Goal: Check status: Check status

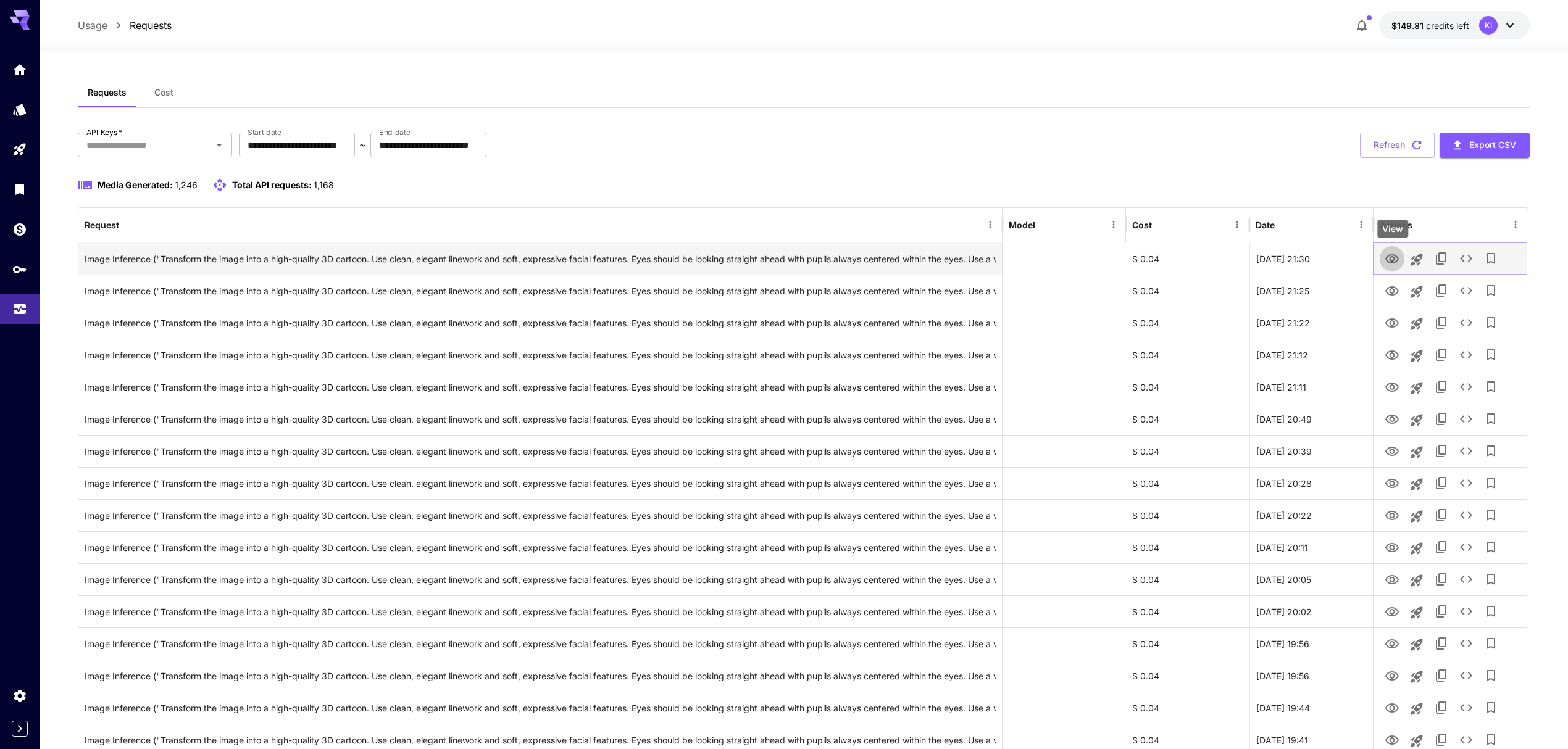
click at [1393, 258] on icon "View" at bounding box center [1392, 259] width 14 height 9
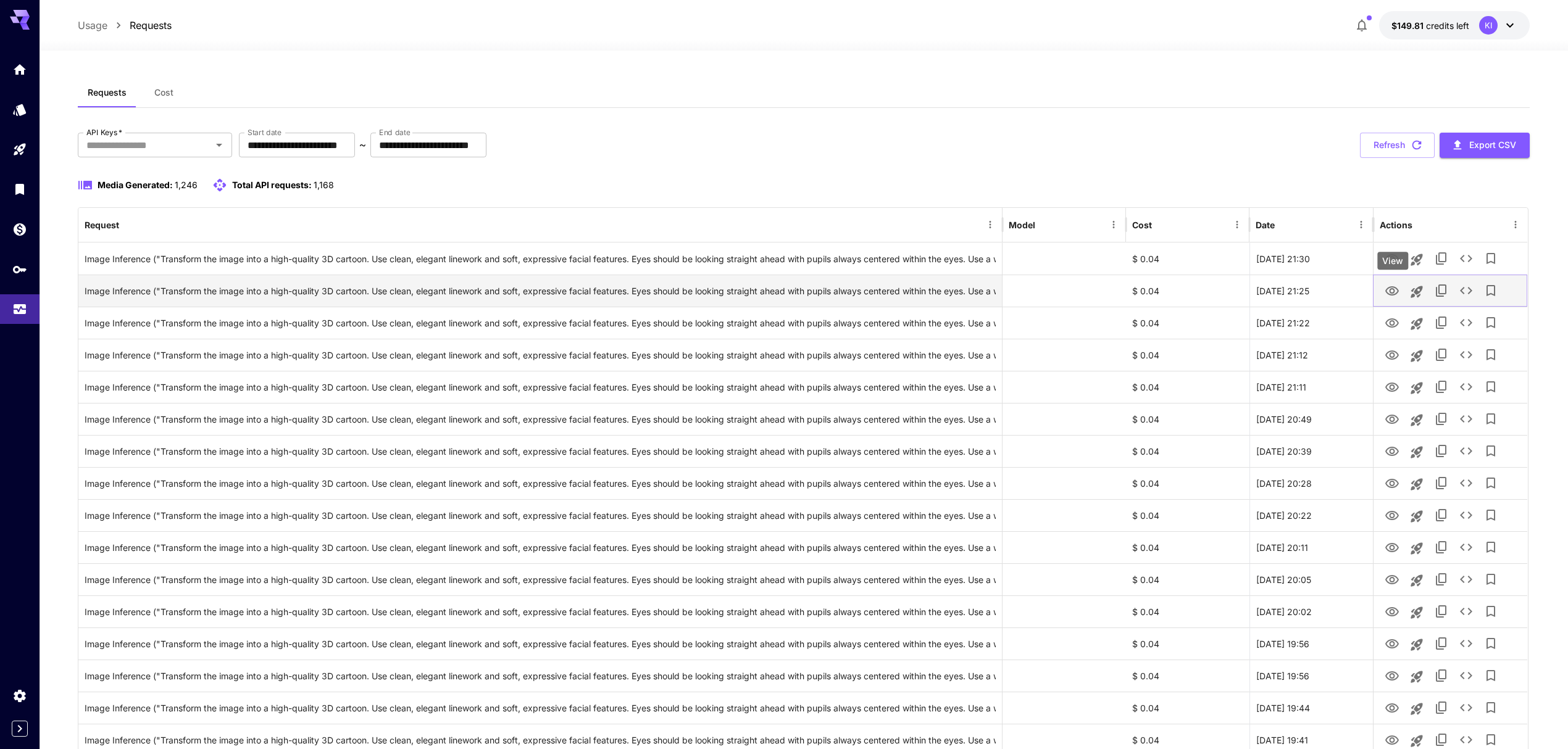
click at [1390, 295] on icon "View" at bounding box center [1392, 290] width 14 height 9
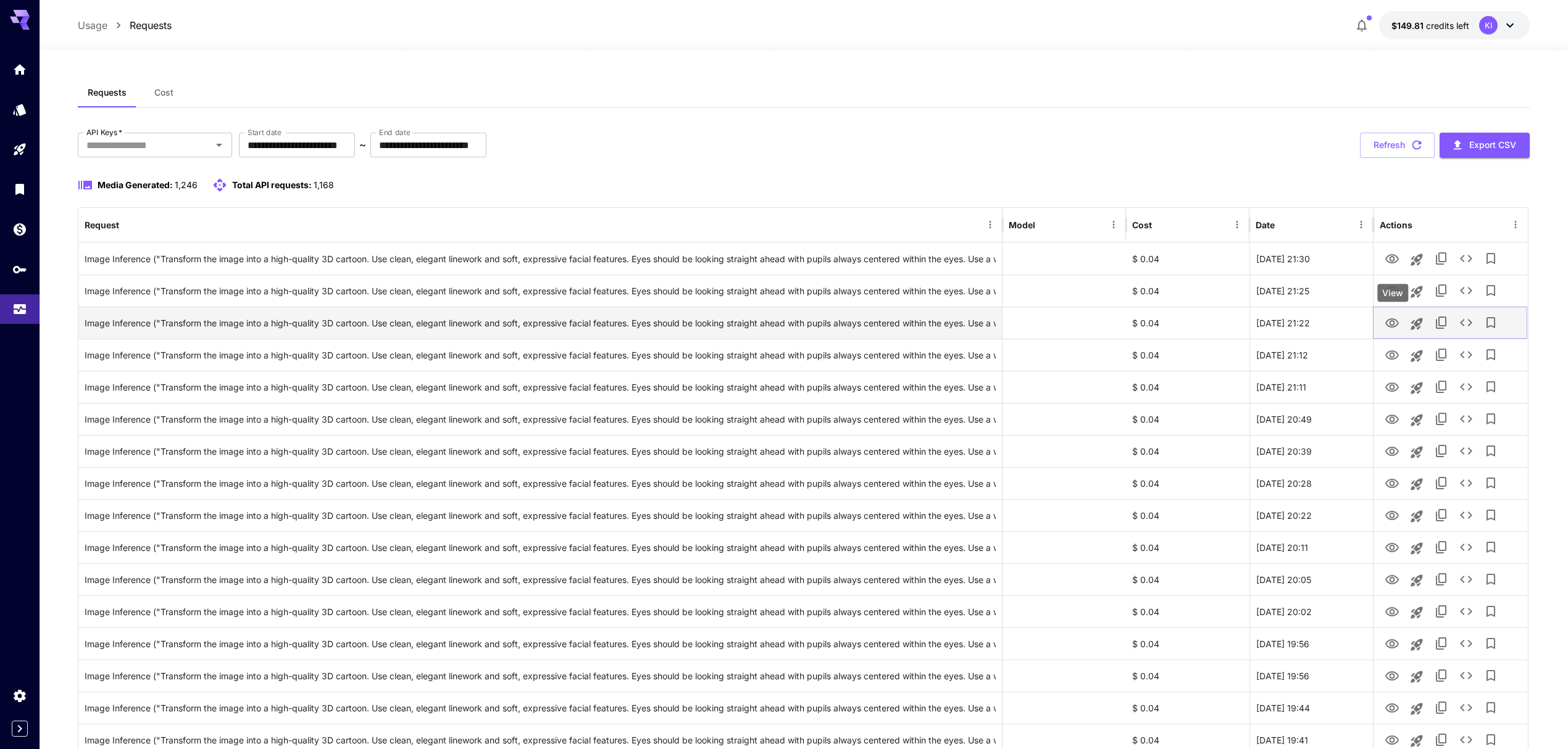
click at [1393, 319] on icon "View" at bounding box center [1392, 323] width 15 height 15
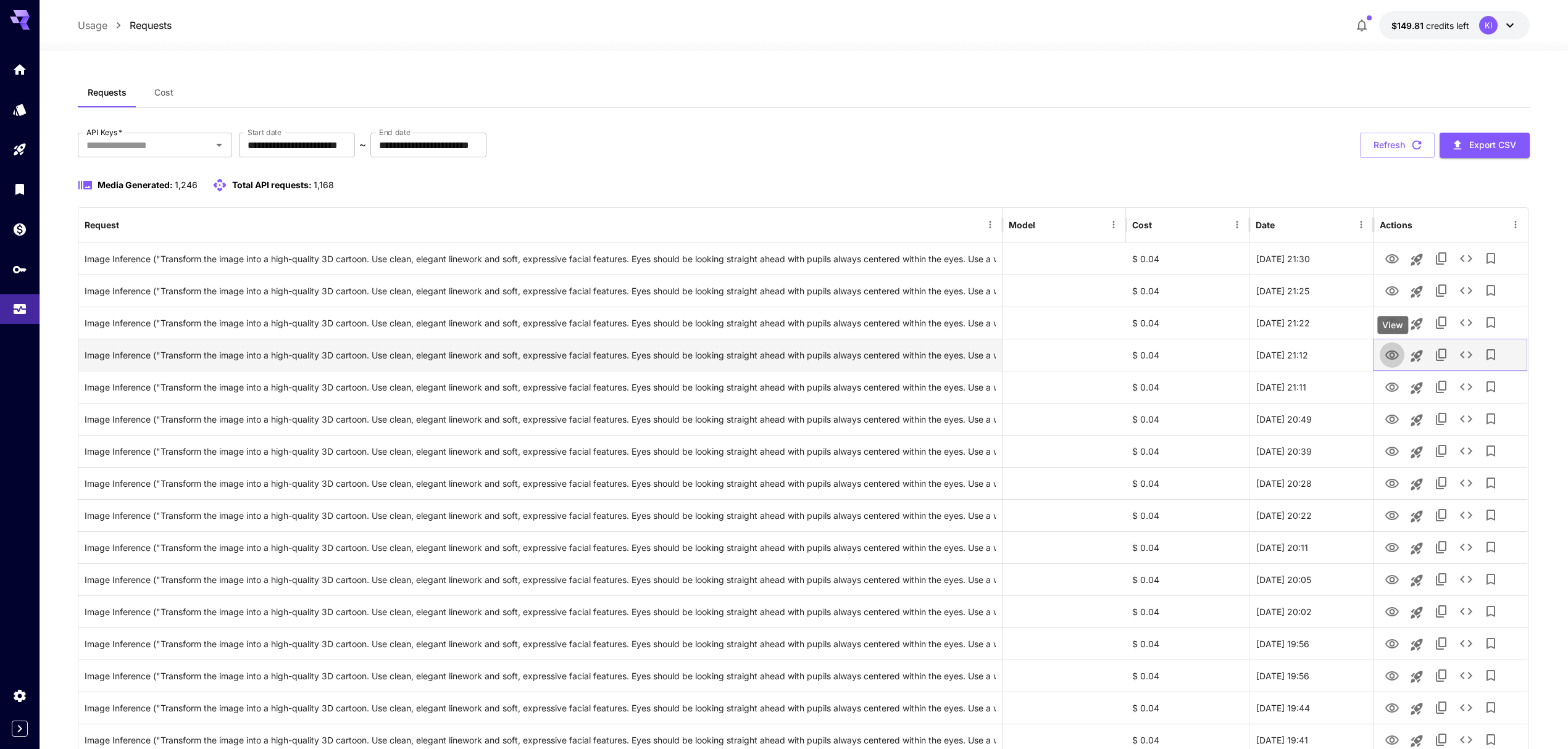
click at [1397, 357] on icon "View" at bounding box center [1392, 356] width 15 height 15
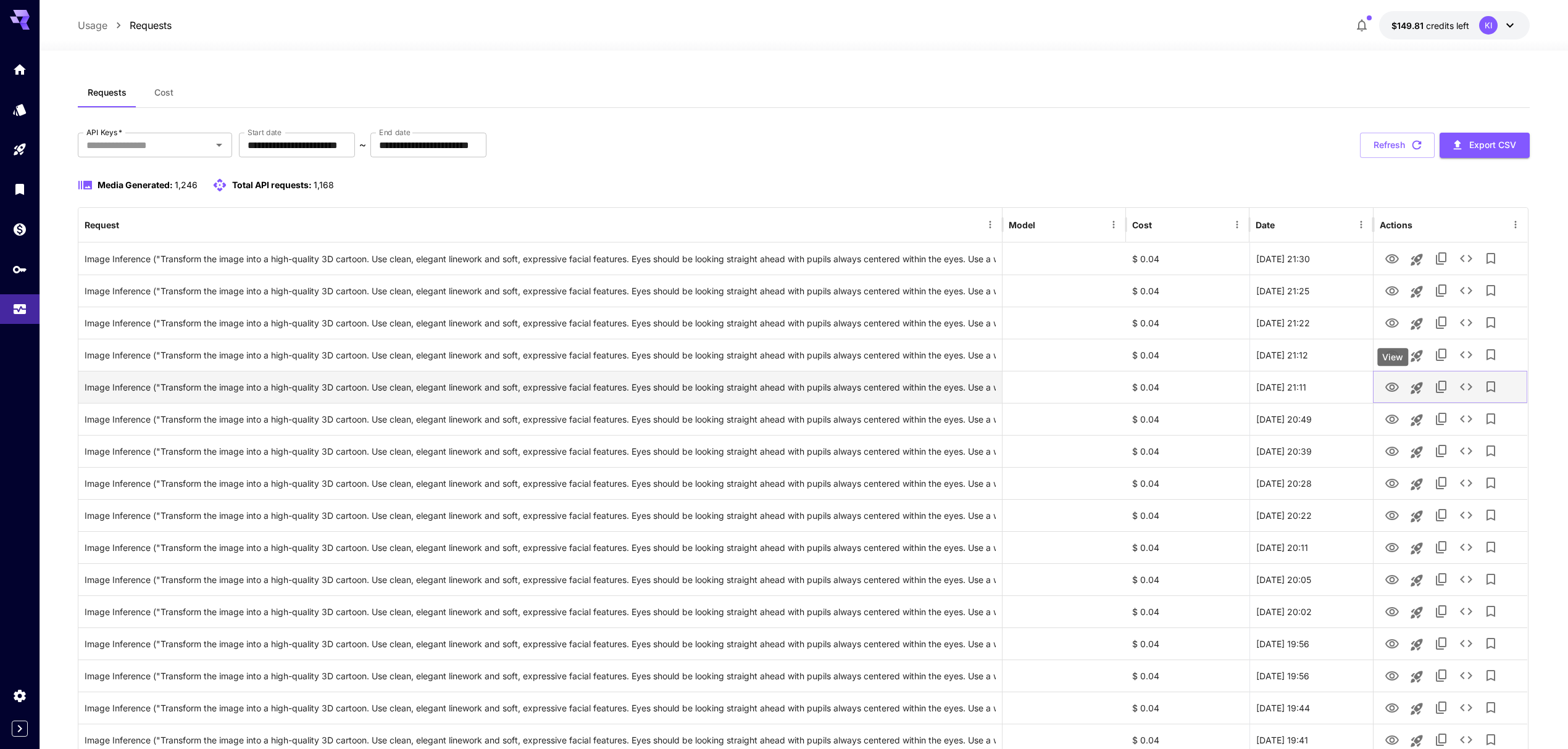
click at [1389, 385] on icon "View" at bounding box center [1392, 387] width 14 height 9
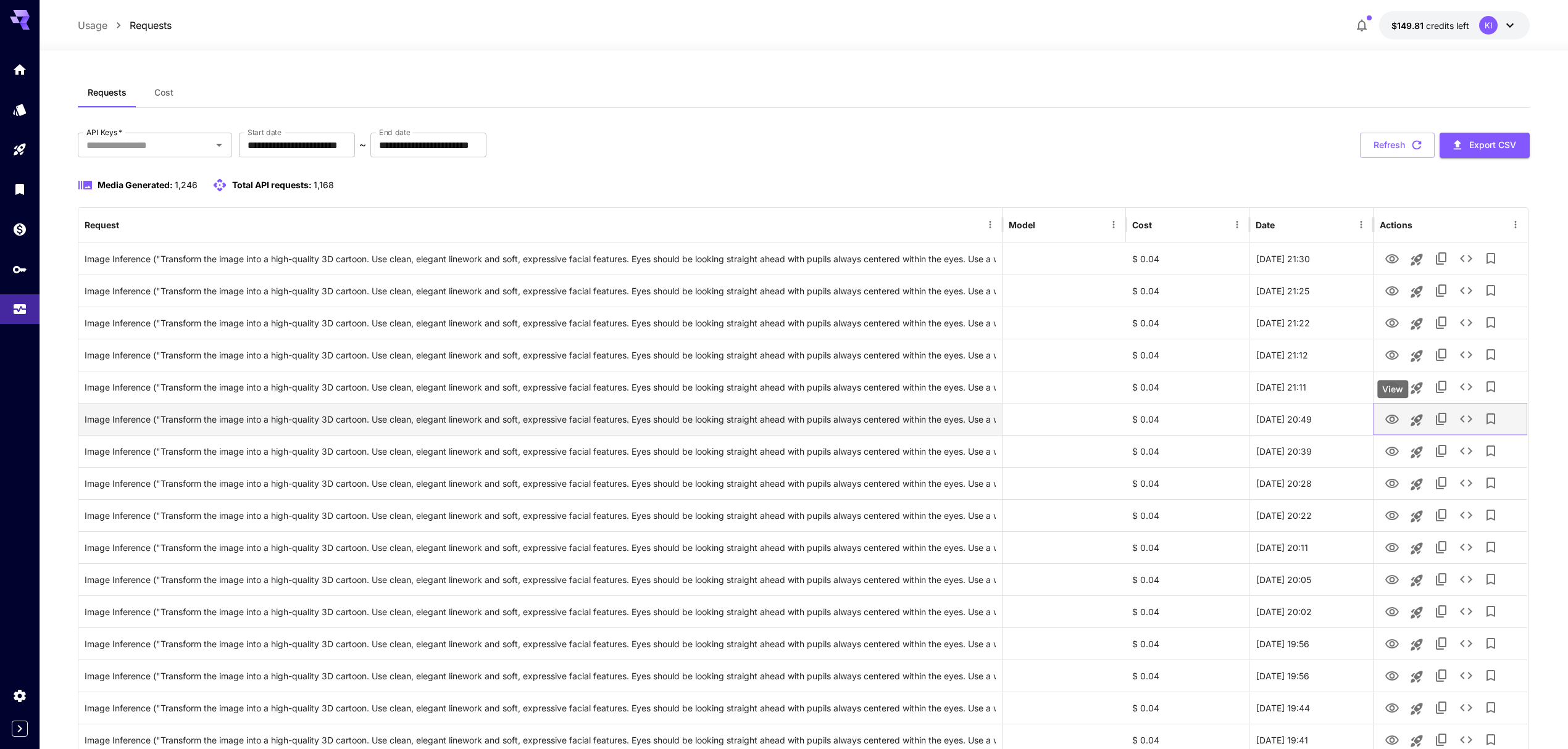
click at [1395, 425] on icon "View" at bounding box center [1392, 419] width 15 height 15
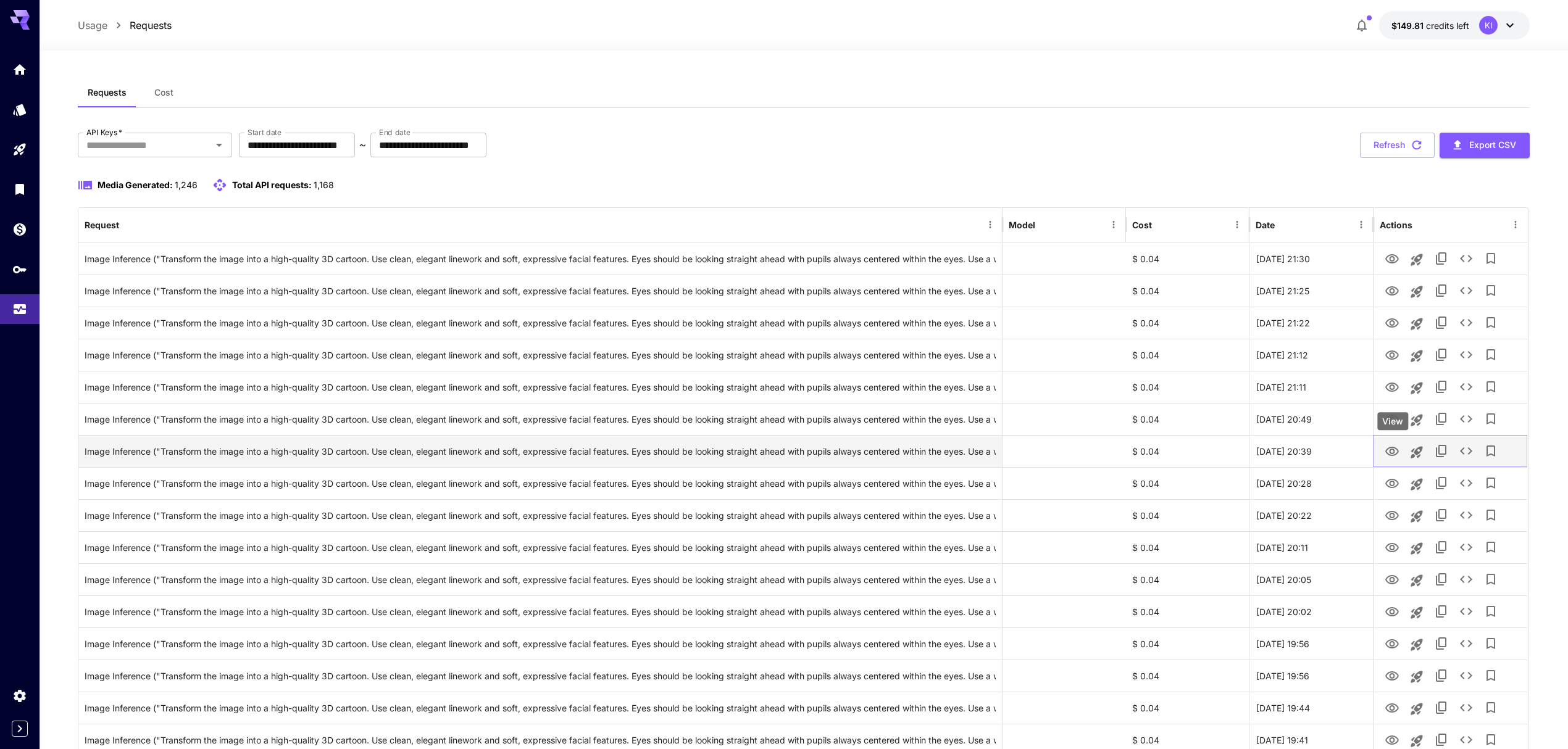
click at [1385, 455] on icon "View" at bounding box center [1392, 452] width 15 height 15
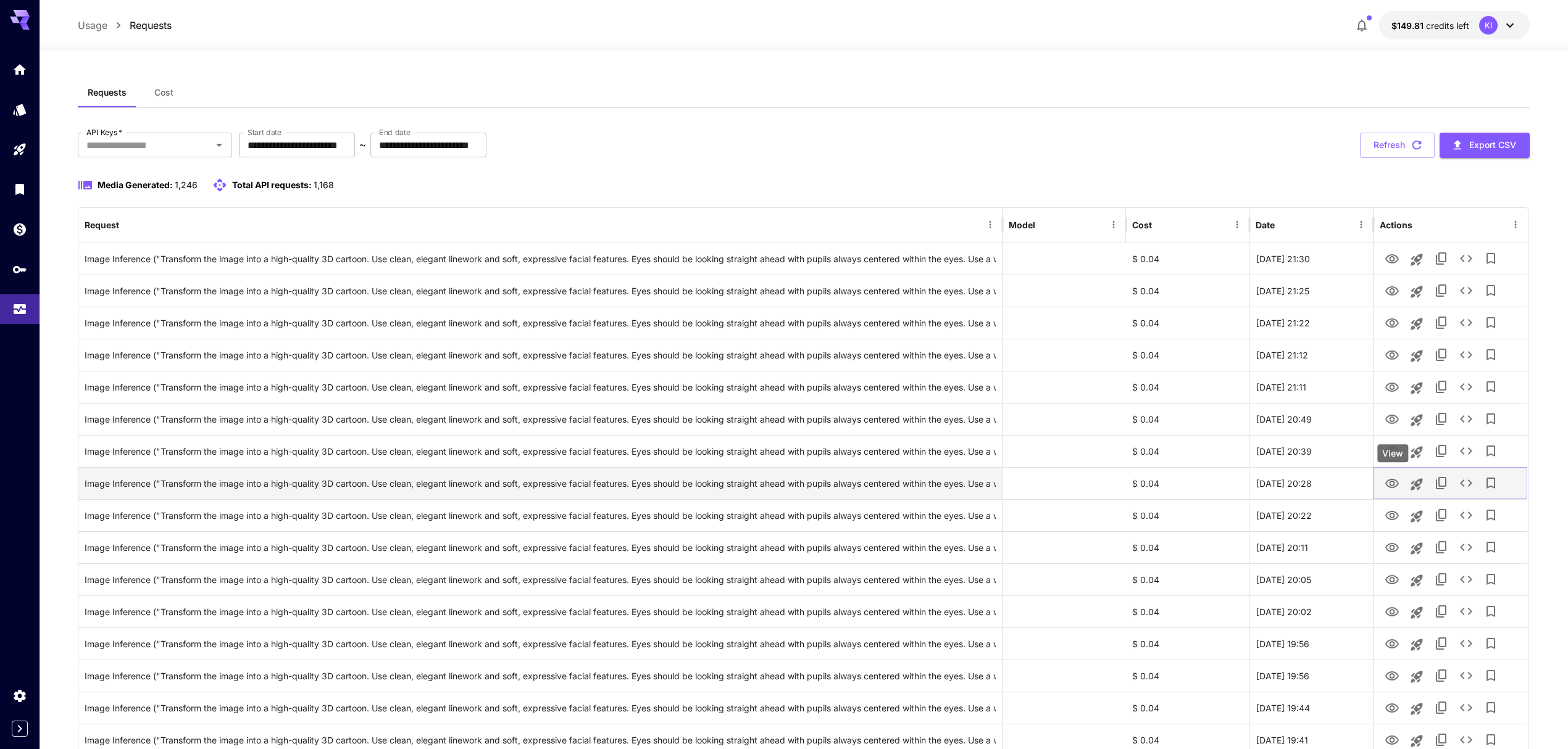
click at [1393, 485] on icon "View" at bounding box center [1392, 484] width 15 height 15
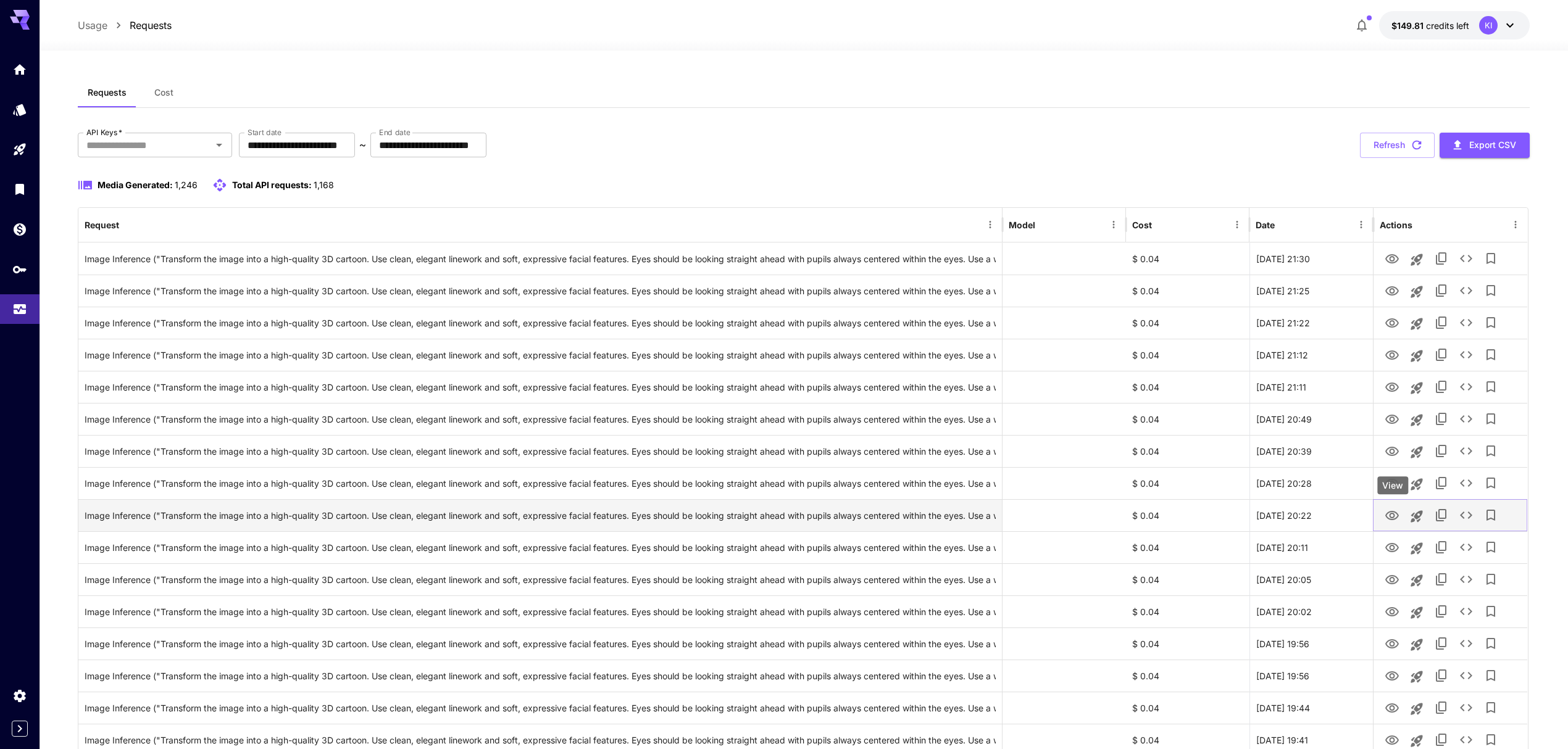
click at [1385, 522] on icon "View" at bounding box center [1392, 516] width 15 height 15
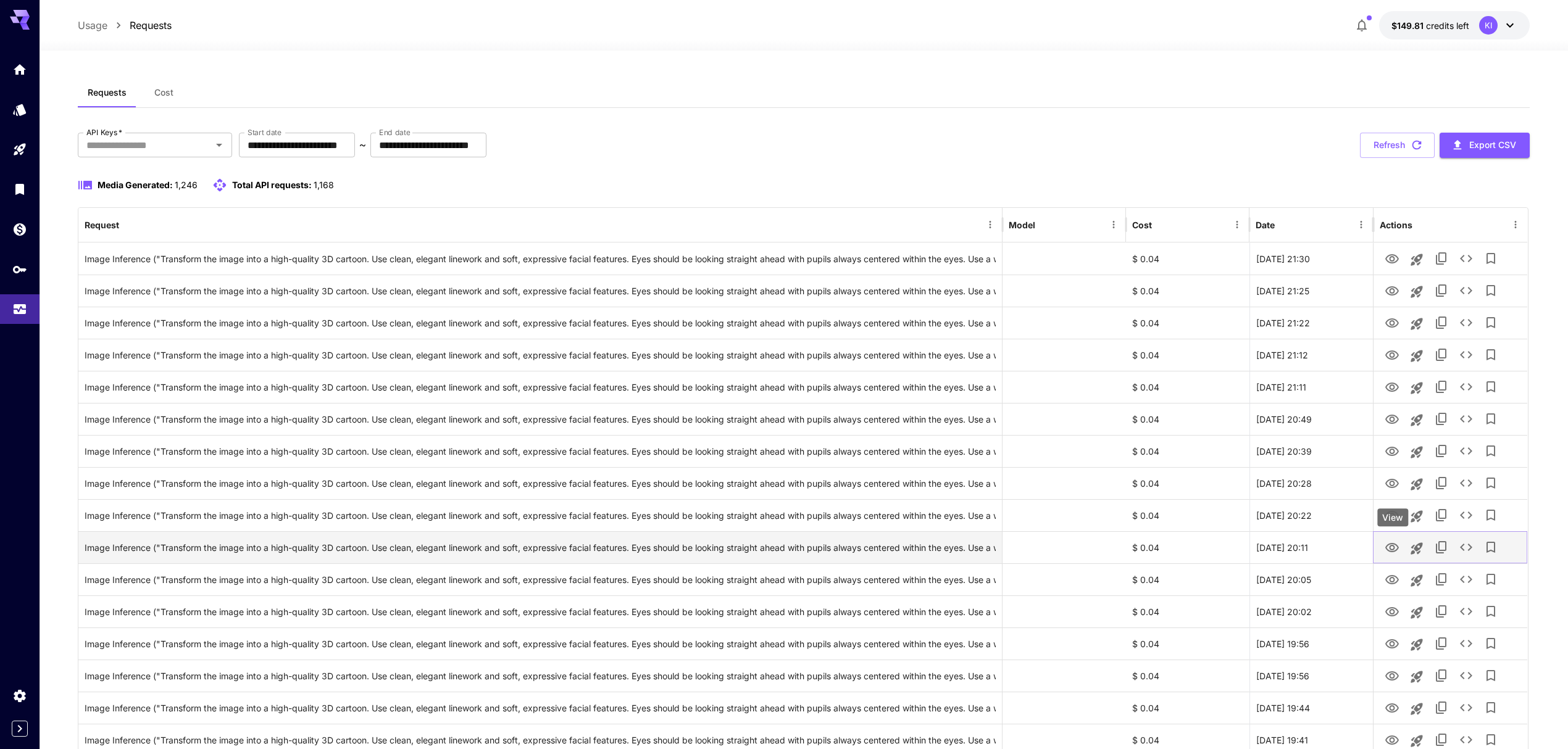
click at [1390, 556] on icon "View" at bounding box center [1392, 548] width 15 height 15
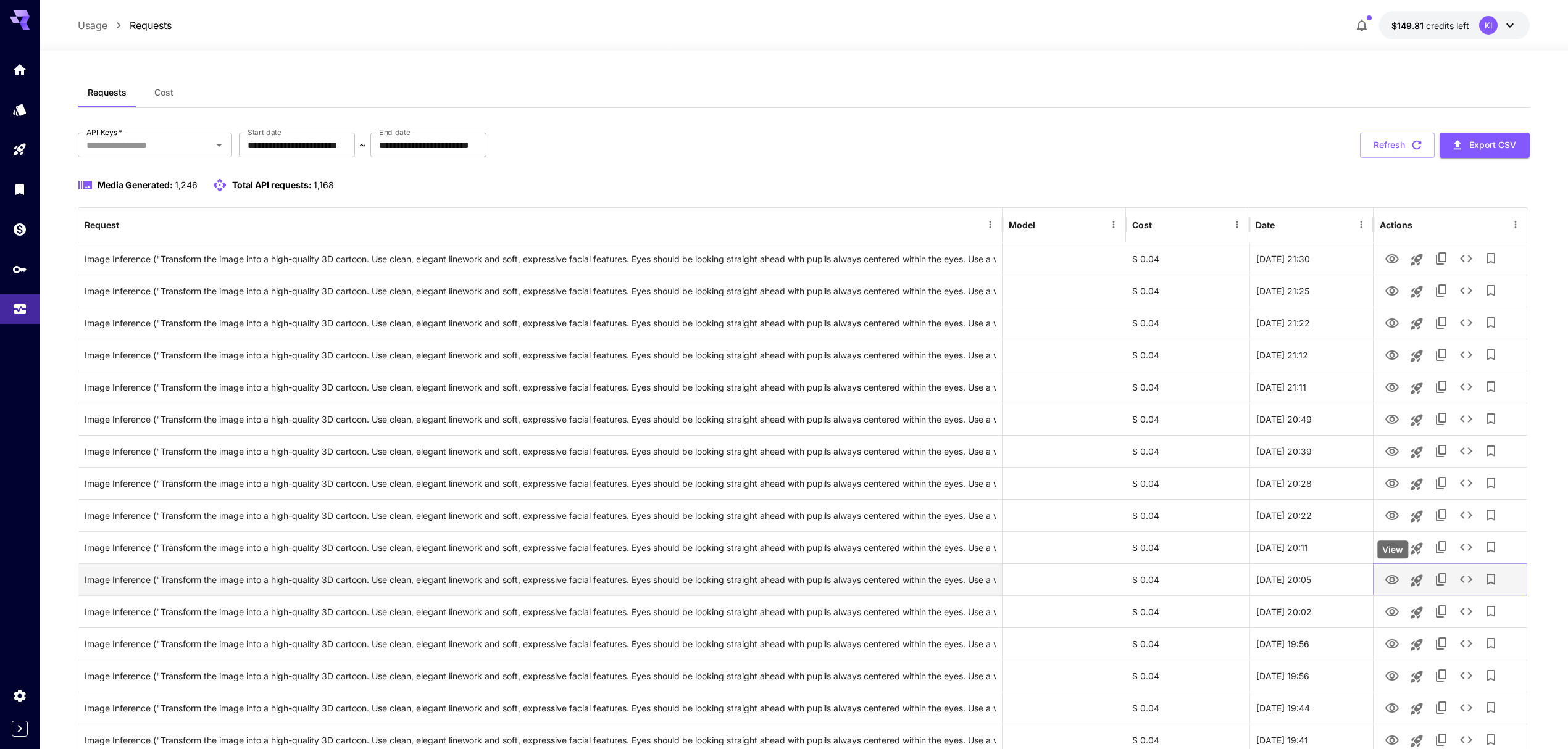
click at [1389, 575] on icon "View" at bounding box center [1392, 580] width 15 height 15
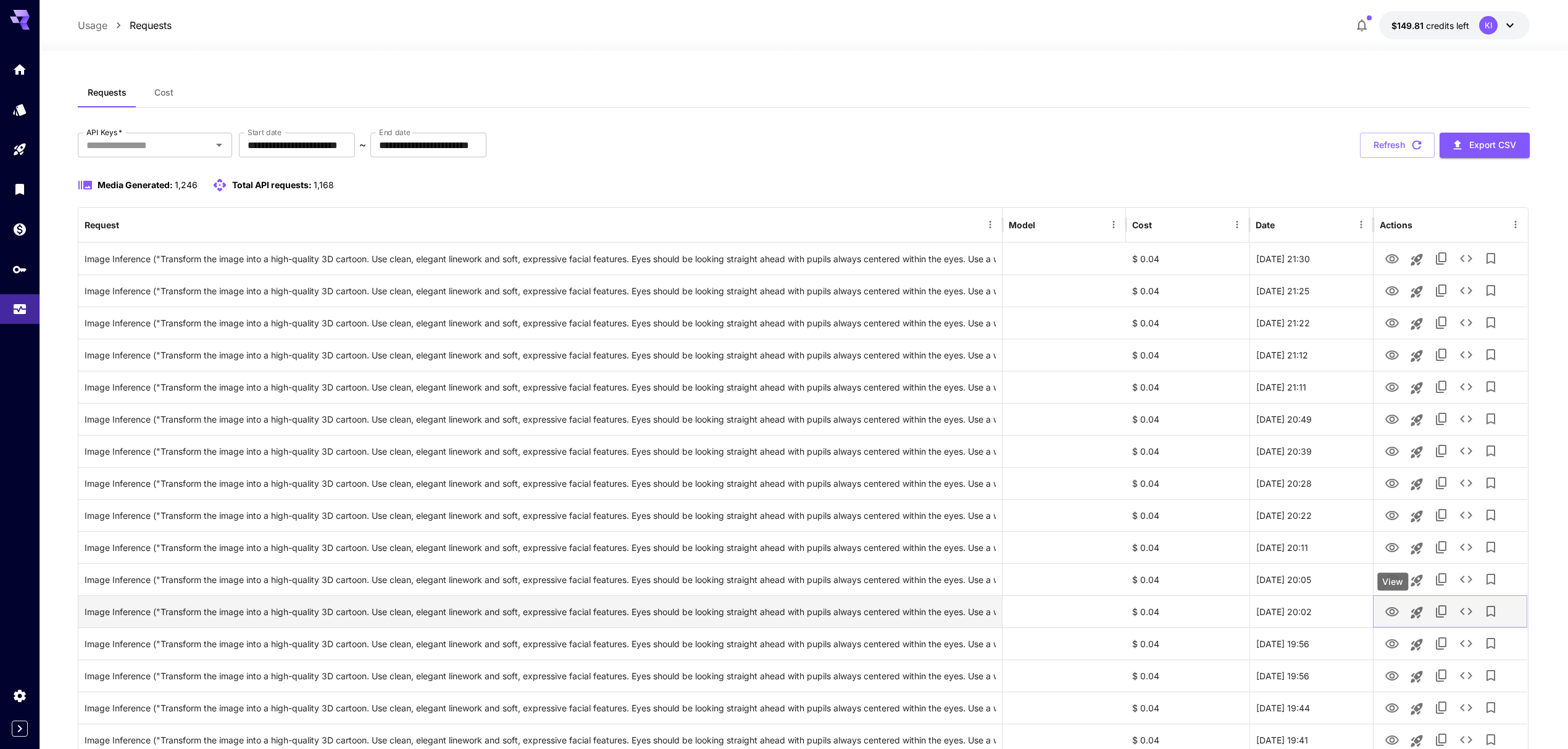
click at [1393, 618] on icon "View" at bounding box center [1392, 612] width 15 height 15
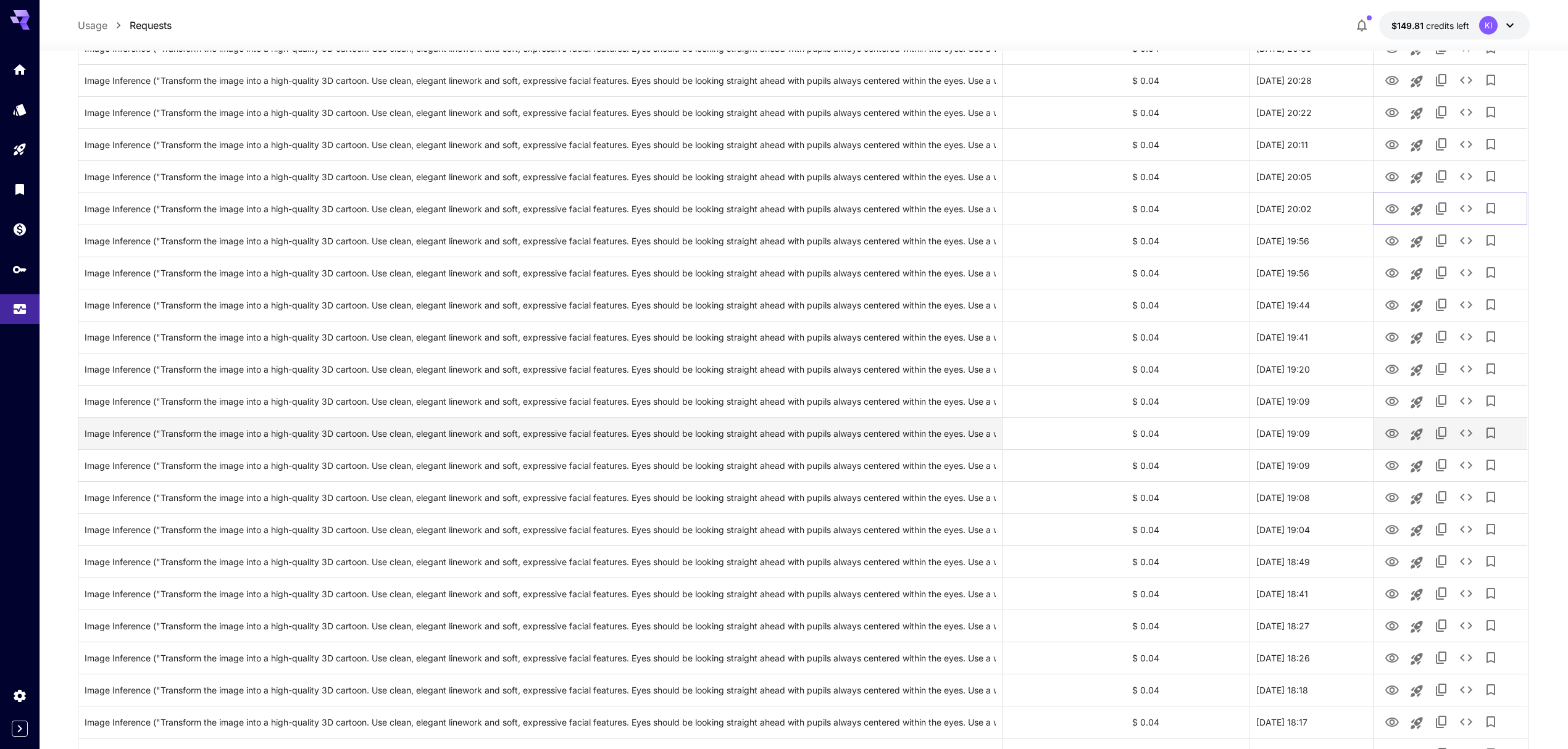
scroll to position [411, 0]
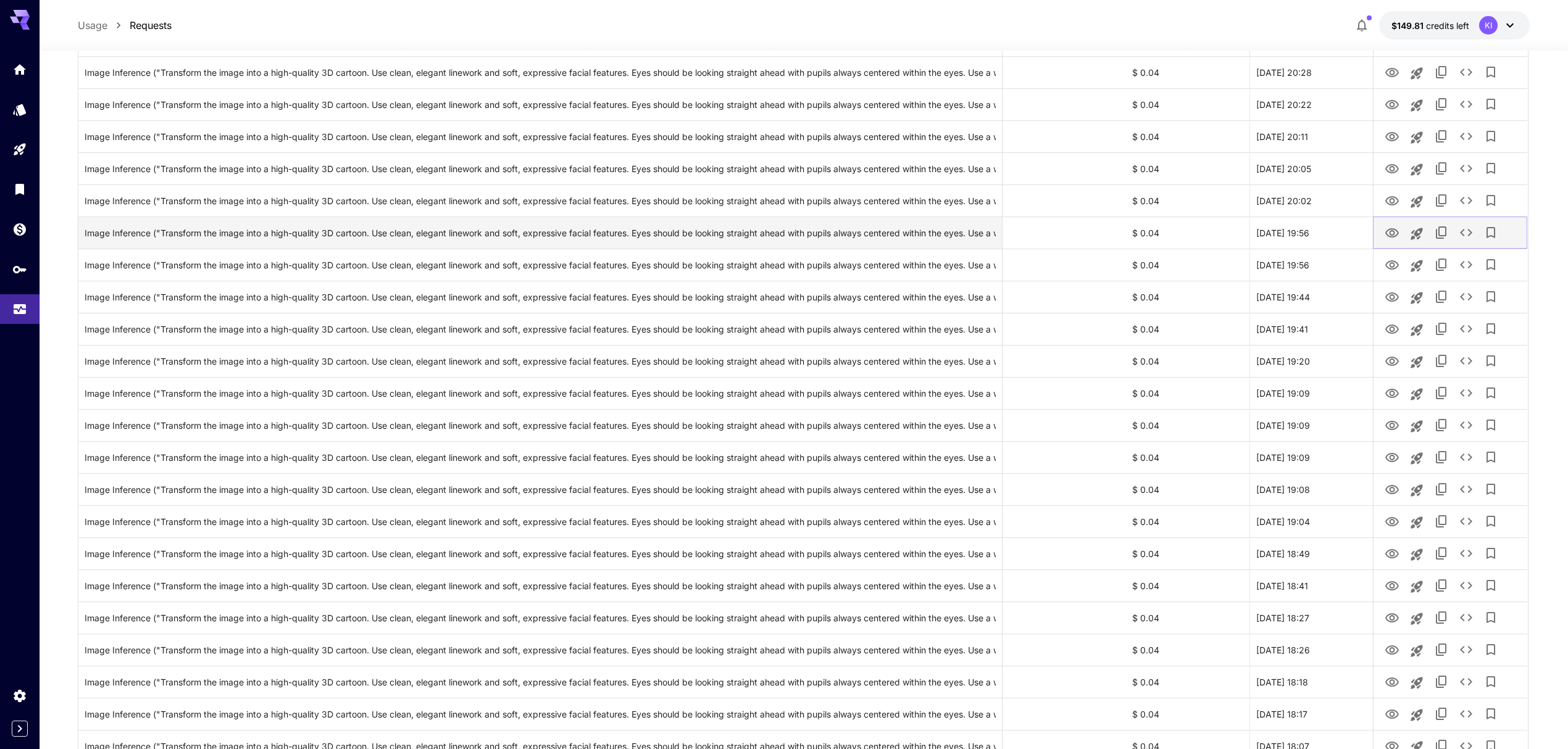
click at [1393, 232] on icon "View" at bounding box center [1392, 233] width 15 height 15
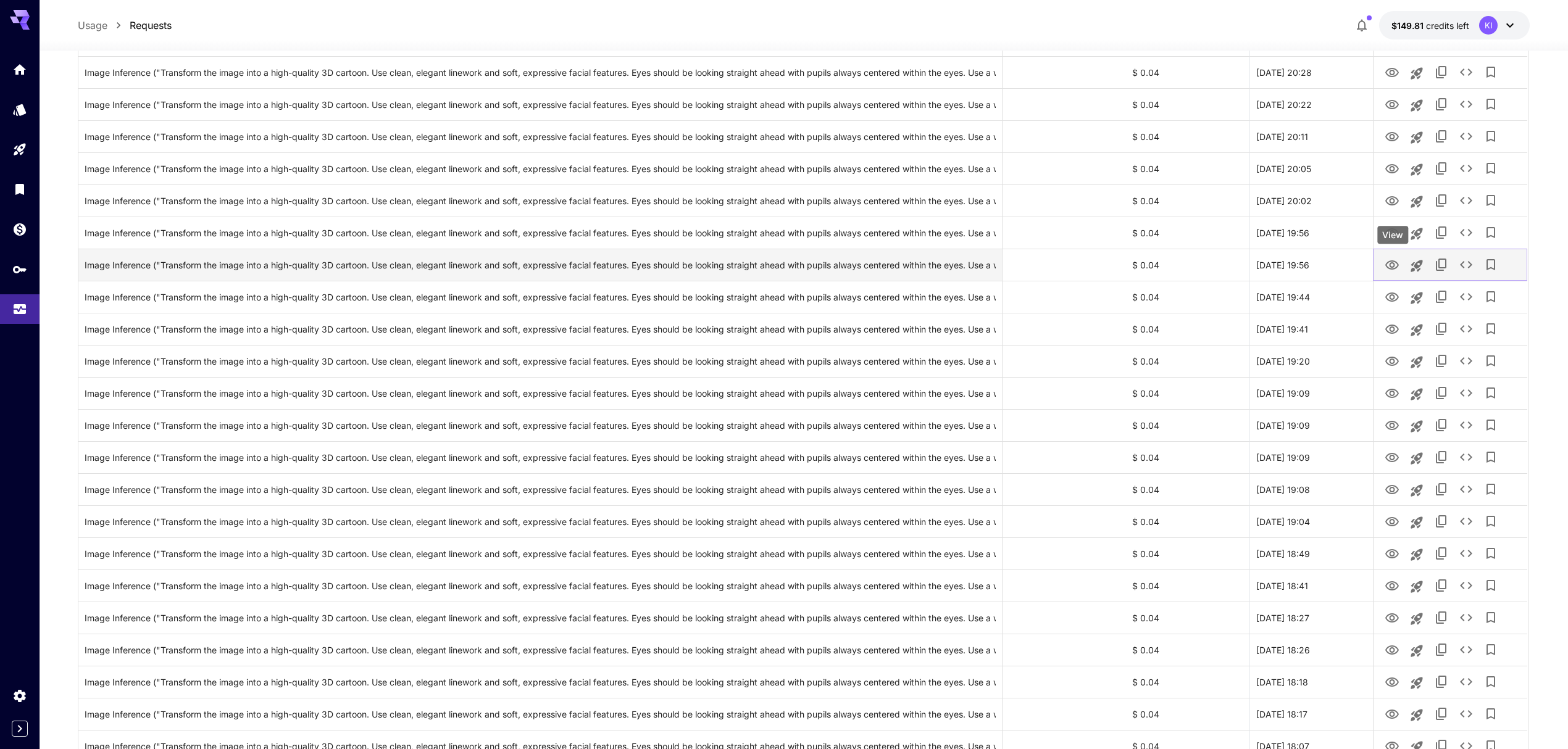
click at [1393, 268] on icon "View" at bounding box center [1392, 264] width 14 height 9
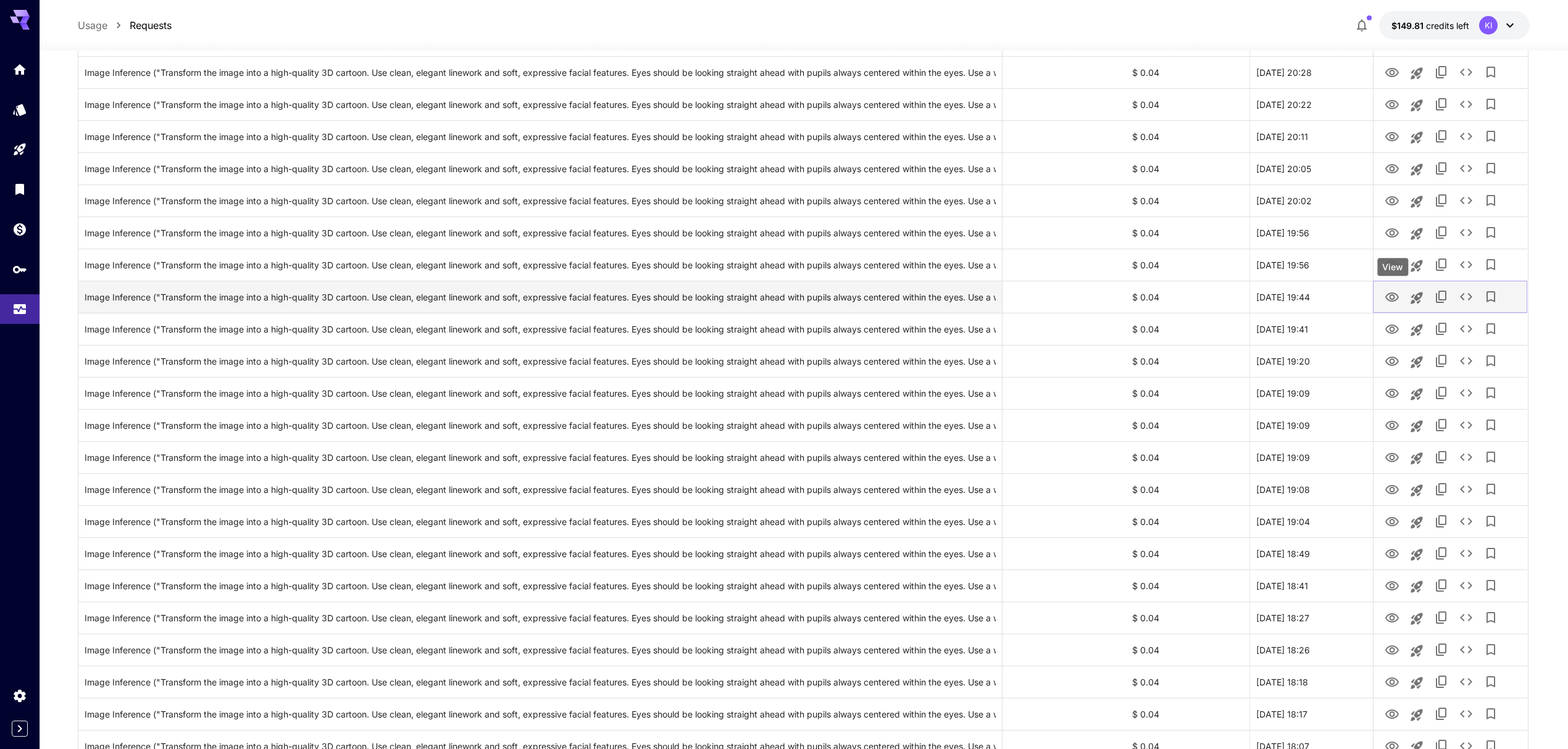
click at [1396, 302] on icon "View" at bounding box center [1392, 298] width 15 height 15
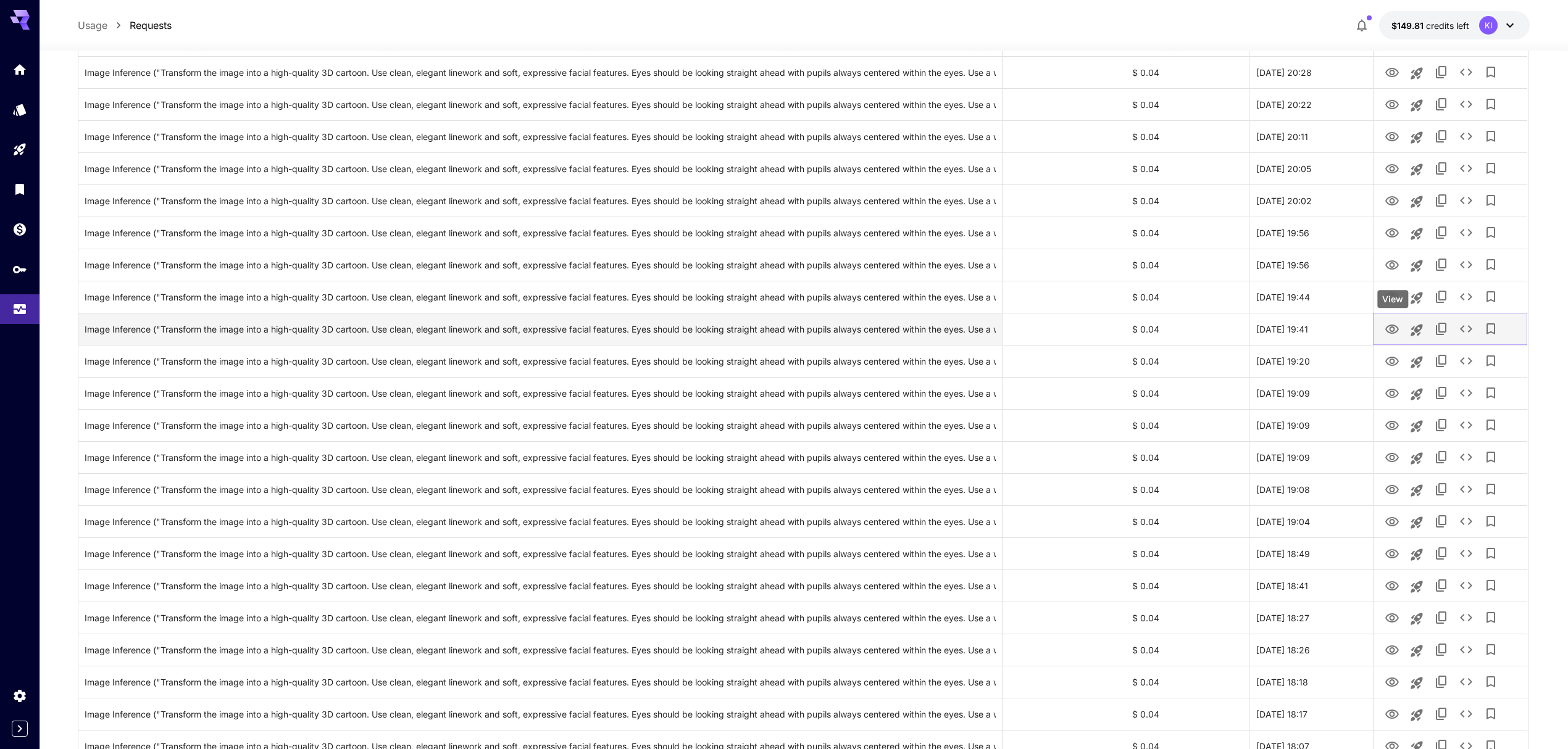
click at [1390, 328] on icon "View" at bounding box center [1392, 329] width 14 height 9
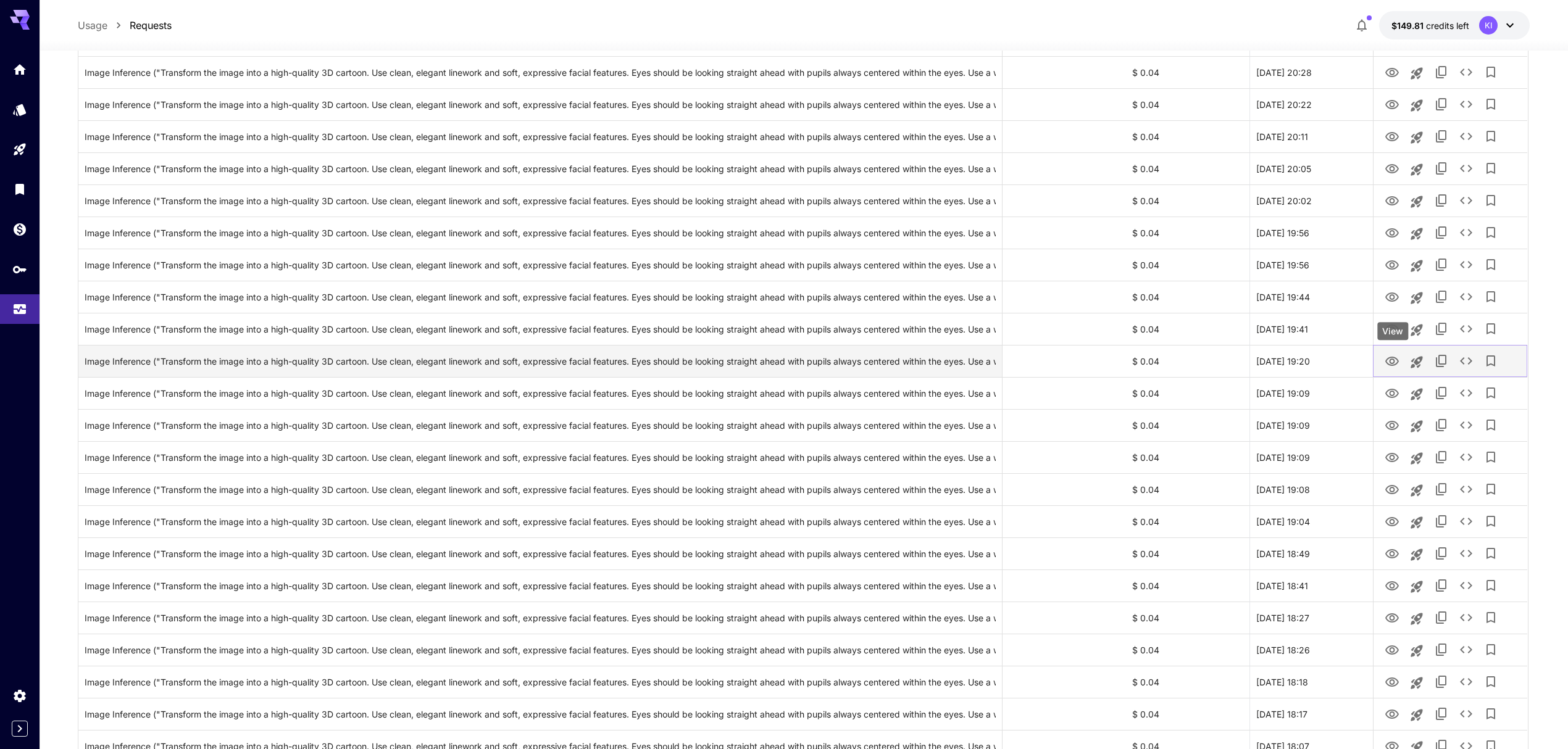
click at [1390, 366] on icon "View" at bounding box center [1392, 361] width 15 height 15
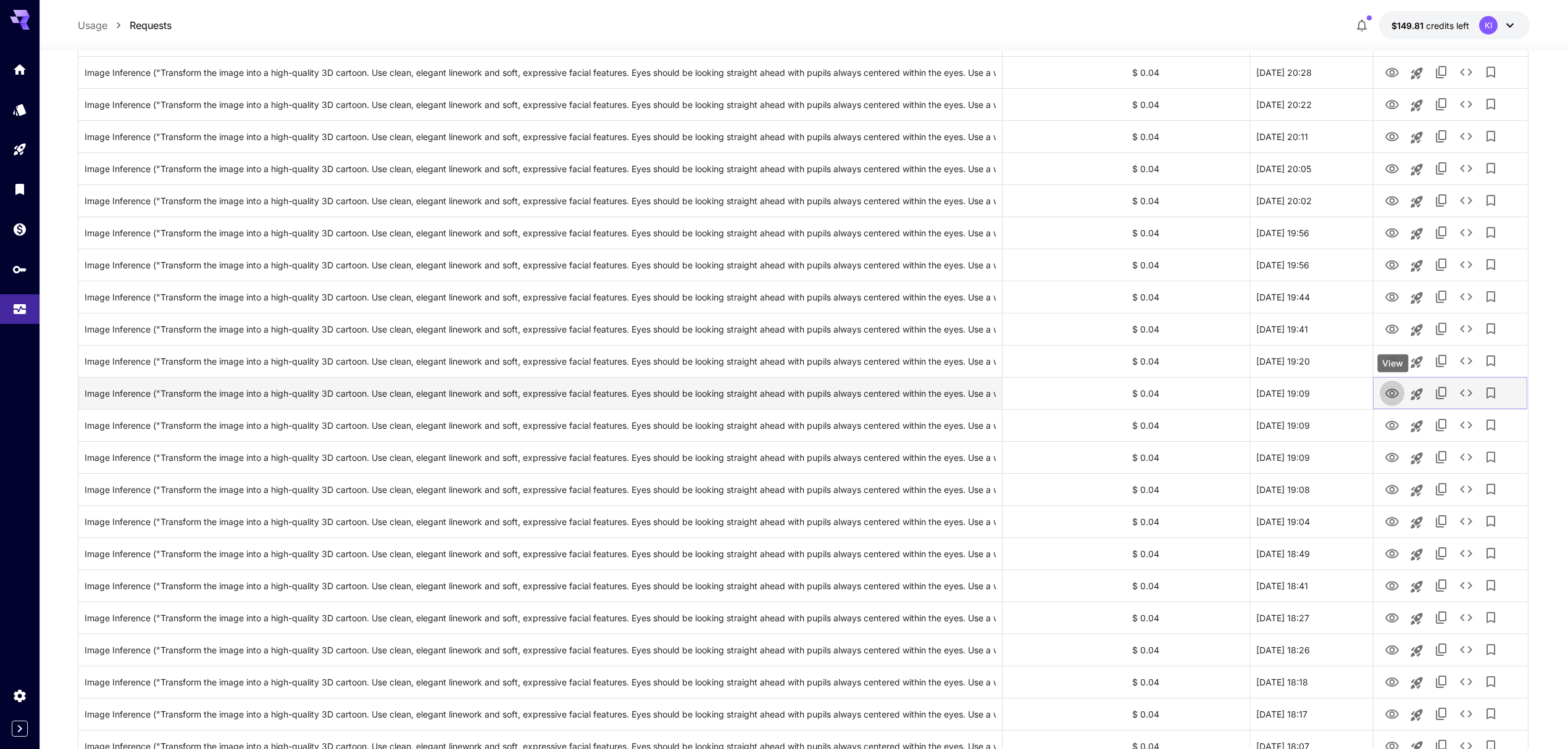
click at [1386, 390] on icon "View" at bounding box center [1392, 394] width 15 height 15
click at [1390, 422] on icon "View" at bounding box center [1392, 425] width 14 height 9
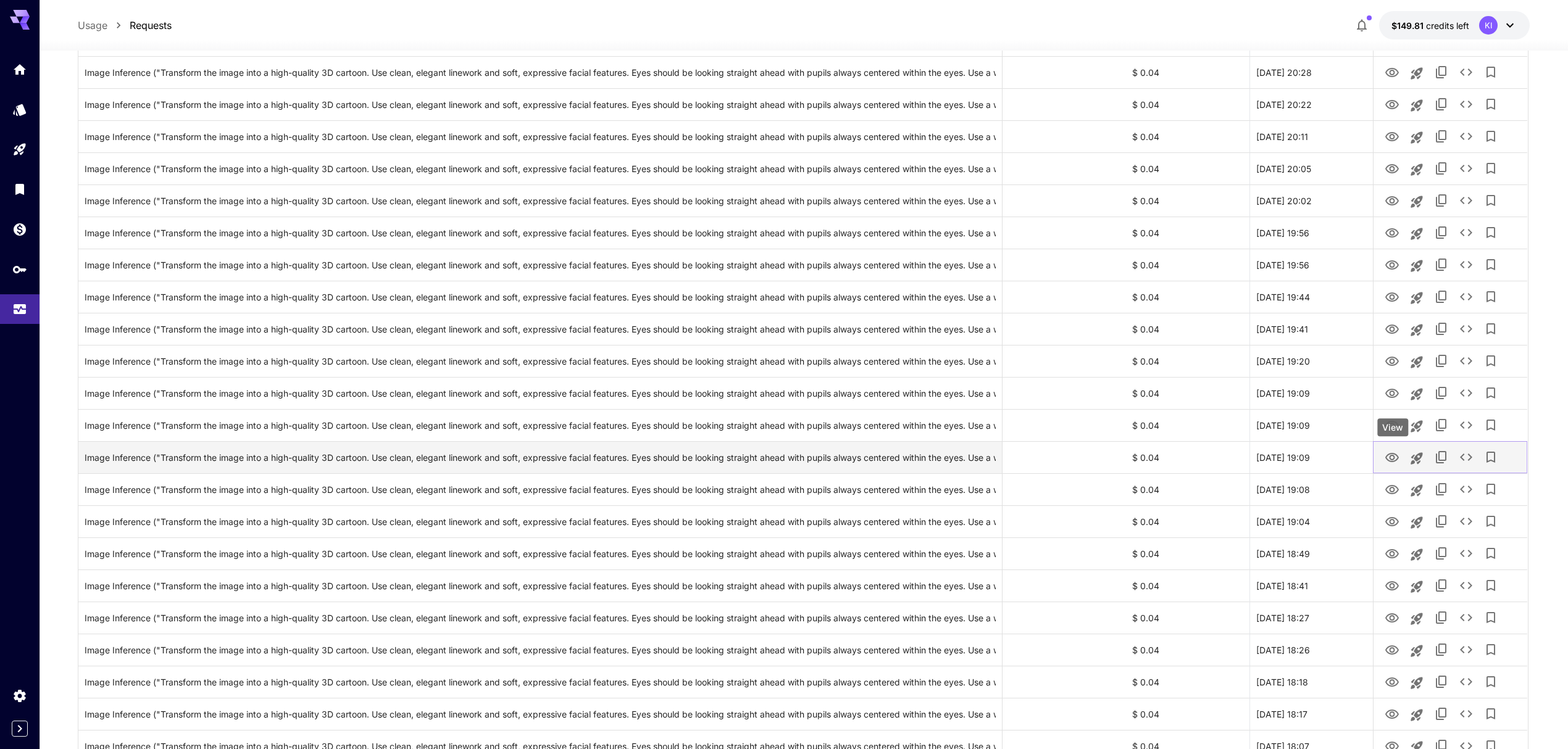
click at [1388, 455] on icon "View" at bounding box center [1392, 458] width 15 height 15
click at [1390, 490] on icon "View" at bounding box center [1392, 490] width 14 height 9
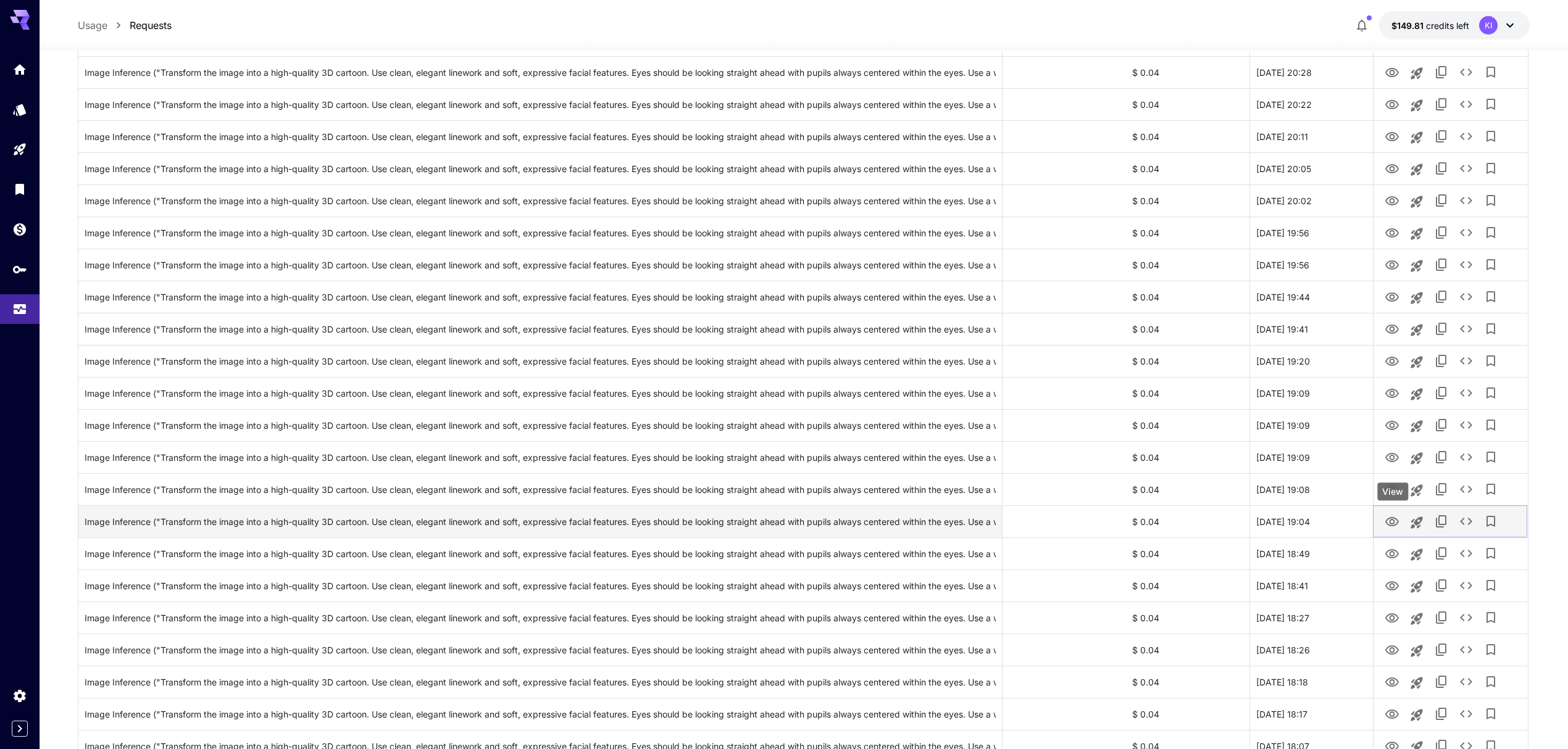
click at [1388, 526] on icon "View" at bounding box center [1392, 522] width 15 height 15
click at [1390, 558] on icon "View" at bounding box center [1392, 553] width 14 height 9
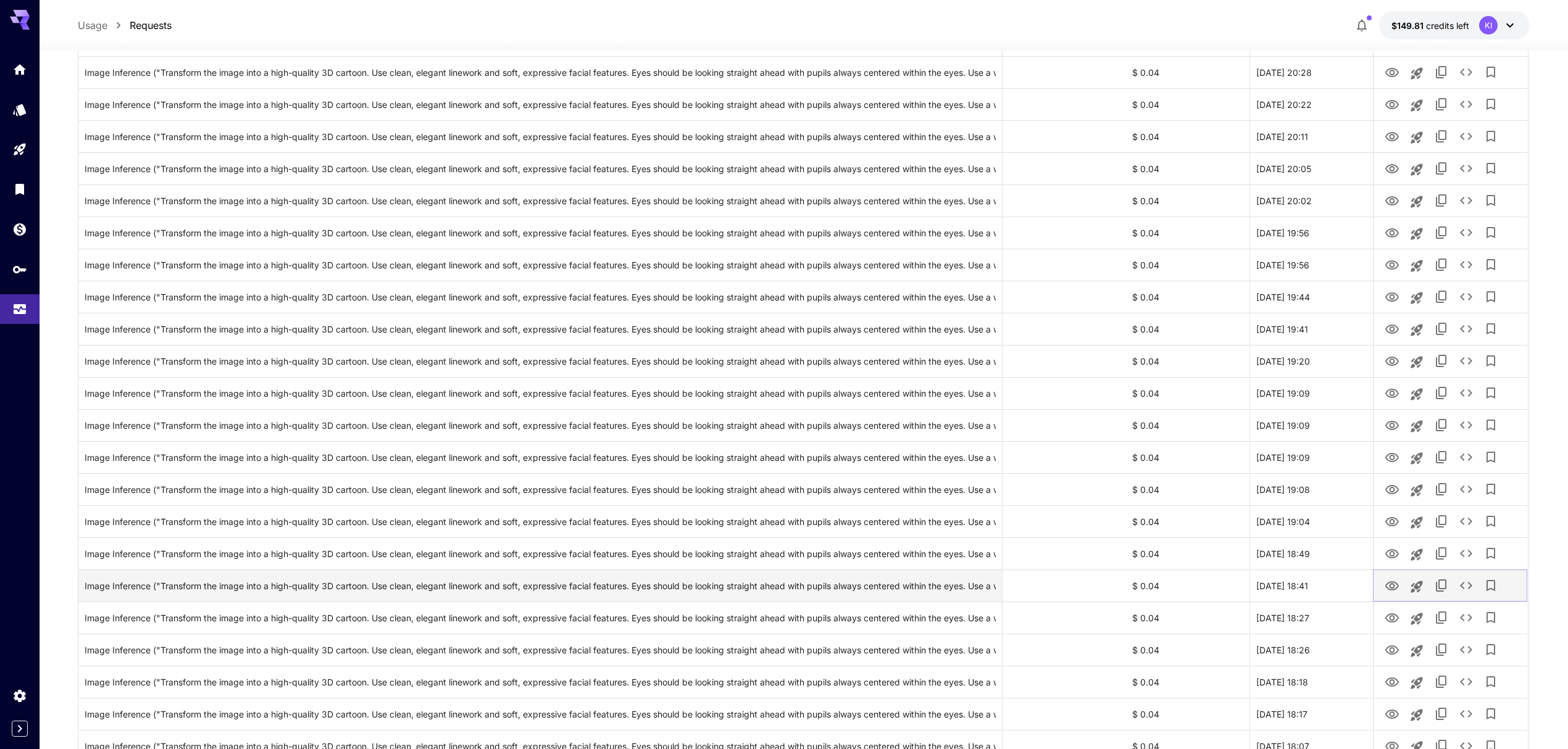
click at [1393, 580] on icon "View" at bounding box center [1392, 587] width 15 height 15
click at [1395, 618] on icon "View" at bounding box center [1392, 618] width 15 height 15
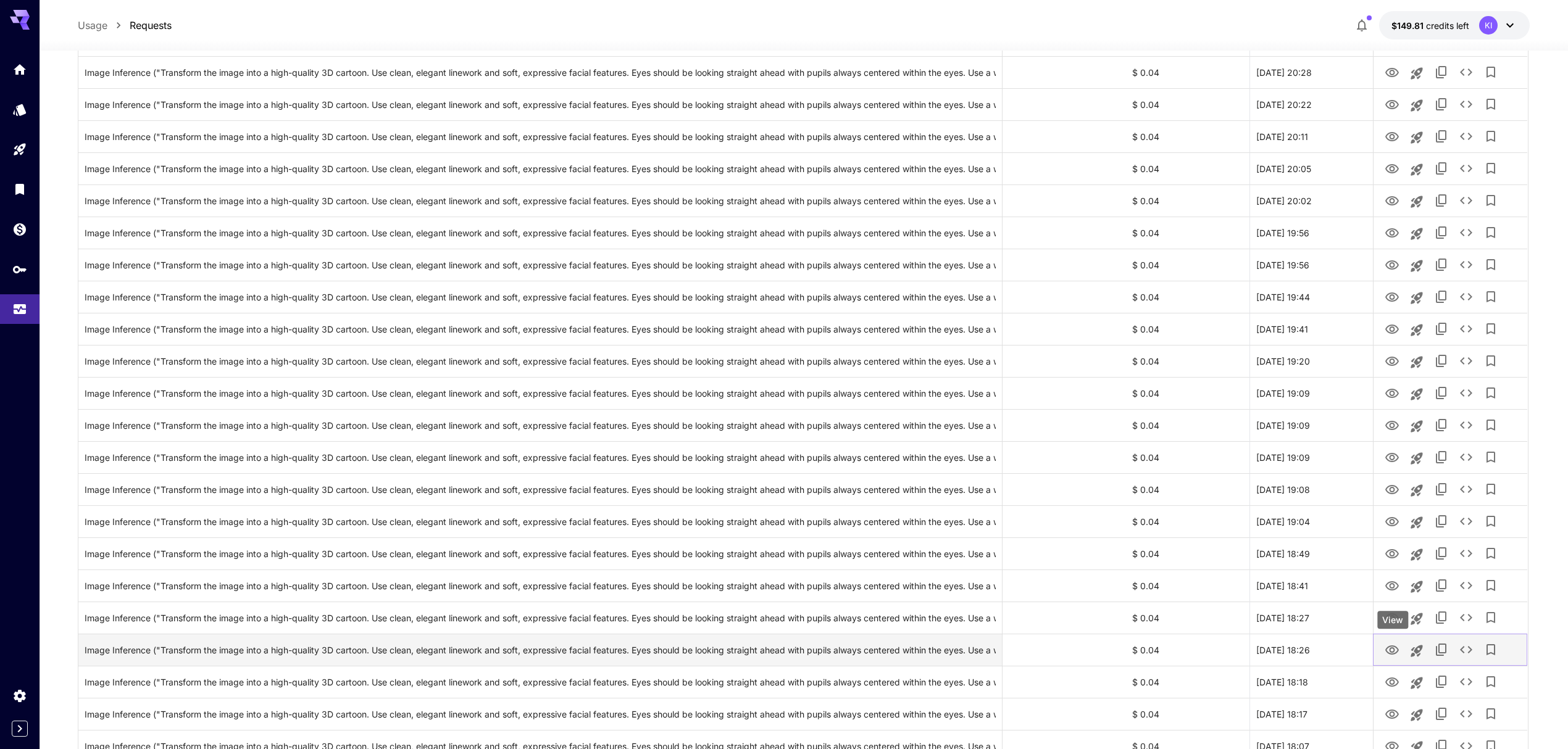
click at [1393, 648] on icon "View" at bounding box center [1392, 650] width 15 height 15
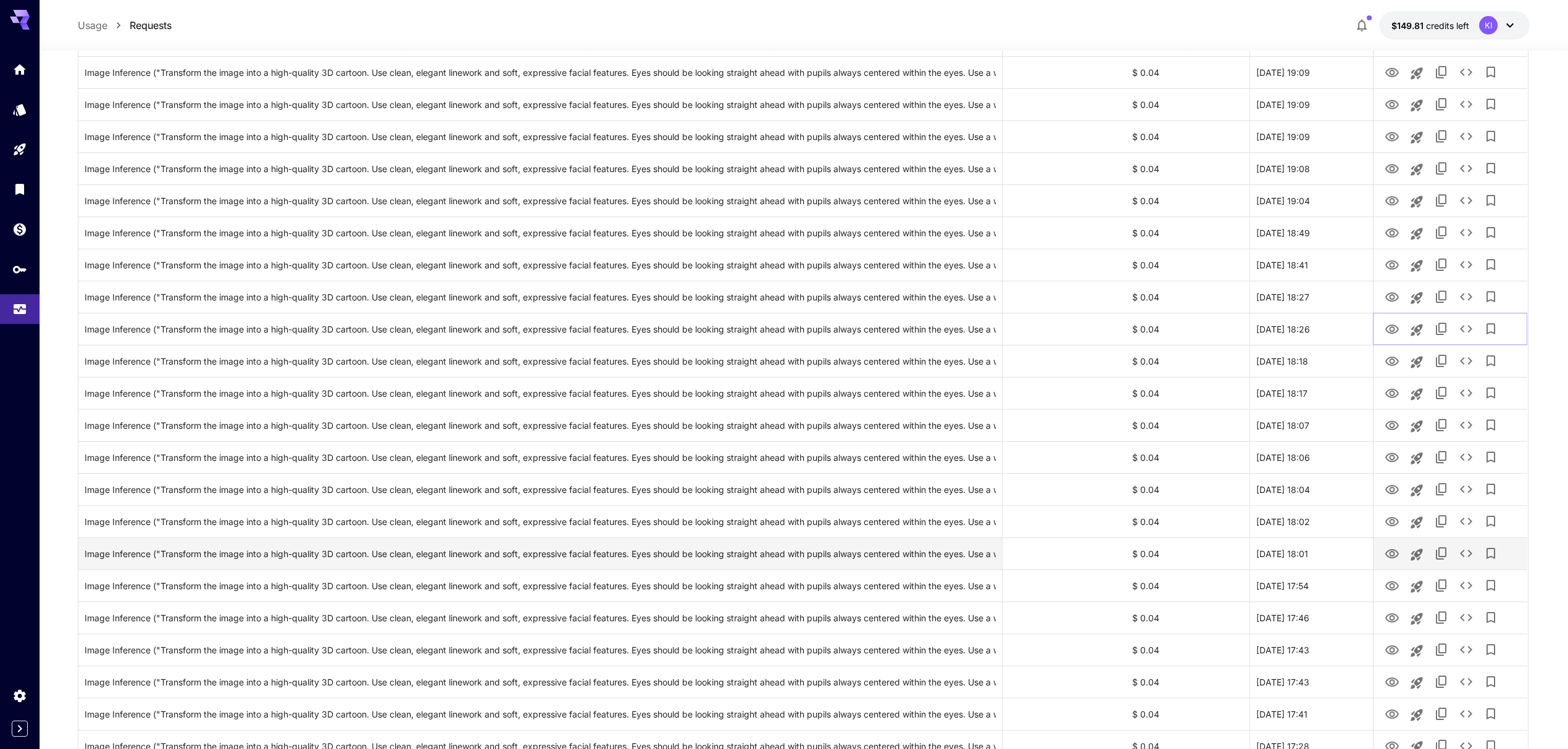
scroll to position [822, 0]
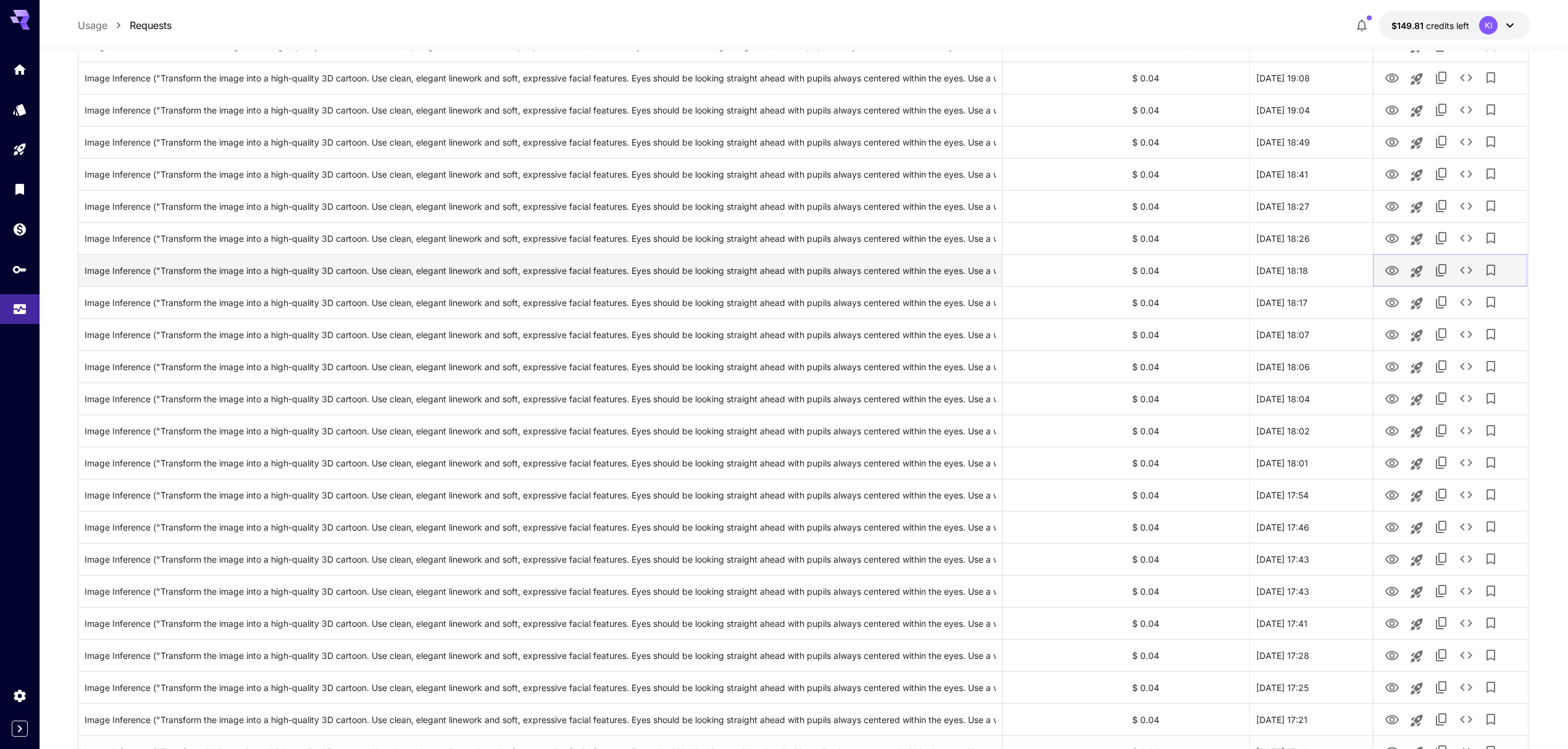
drag, startPoint x: 1385, startPoint y: 268, endPoint x: 1388, endPoint y: 275, distance: 7.6
click at [1385, 268] on icon "View" at bounding box center [1392, 271] width 15 height 15
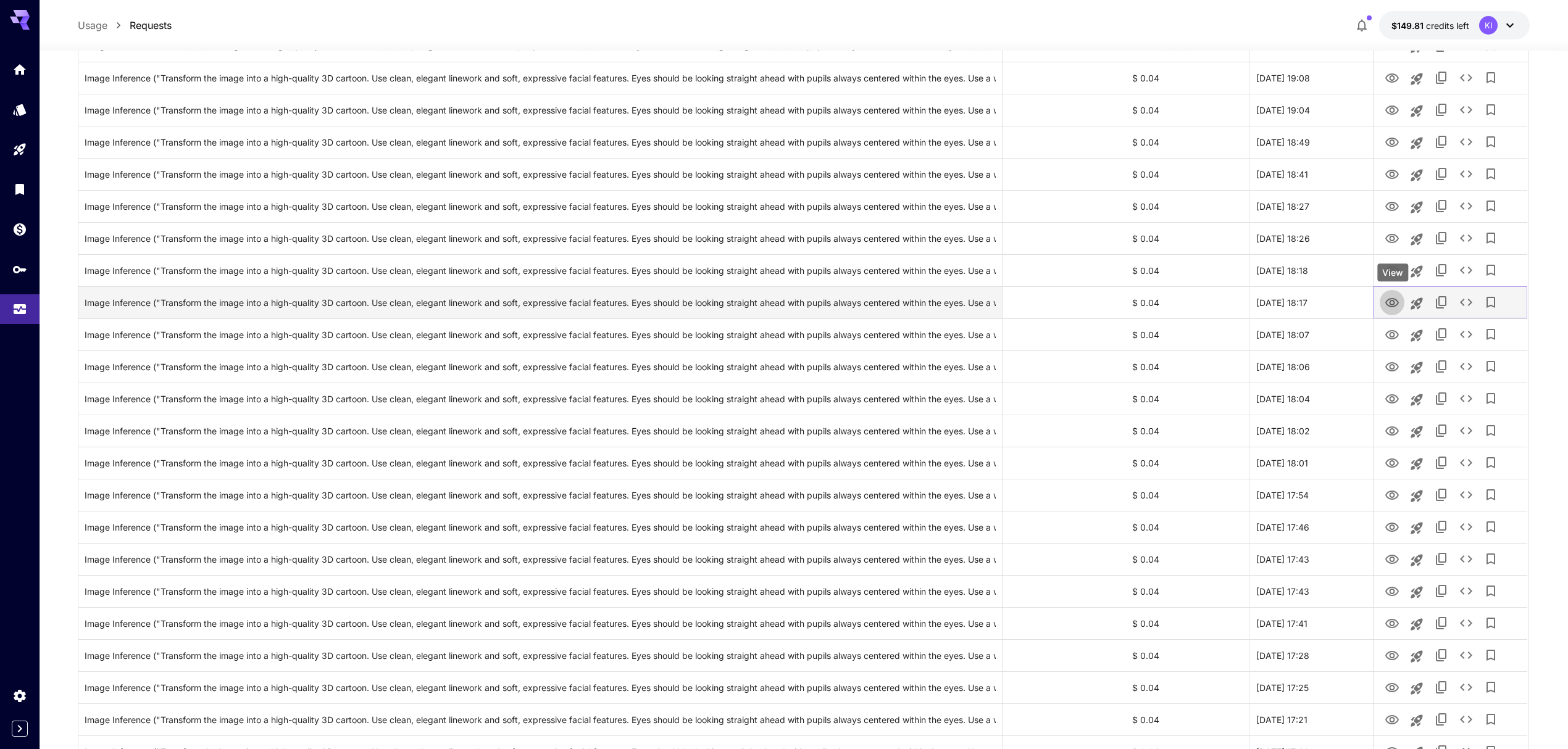
drag, startPoint x: 1393, startPoint y: 305, endPoint x: 1390, endPoint y: 322, distance: 17.3
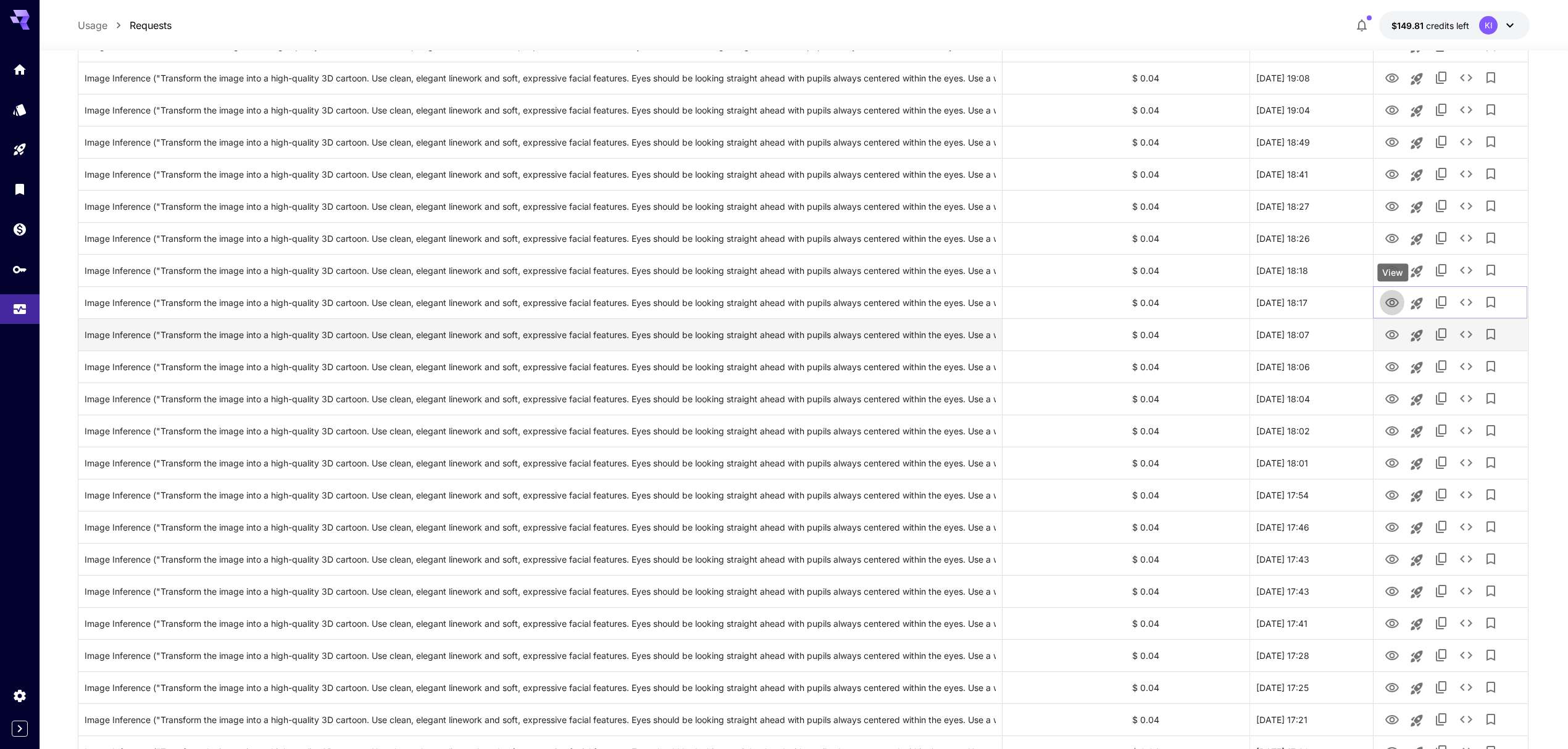
click at [1393, 305] on icon "View" at bounding box center [1392, 302] width 14 height 9
click at [1391, 336] on icon "View" at bounding box center [1392, 335] width 15 height 15
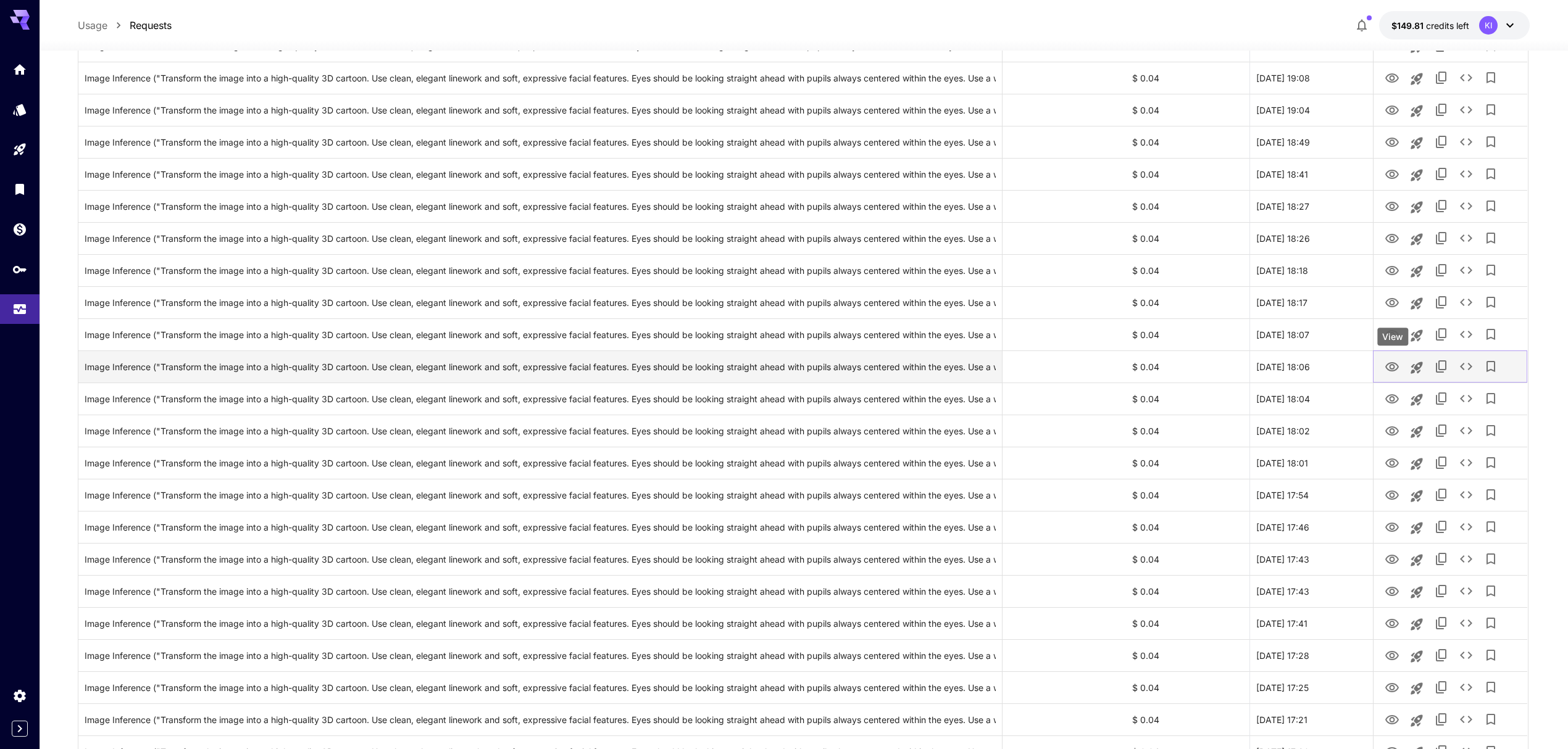
click at [1388, 374] on icon "View" at bounding box center [1392, 367] width 15 height 15
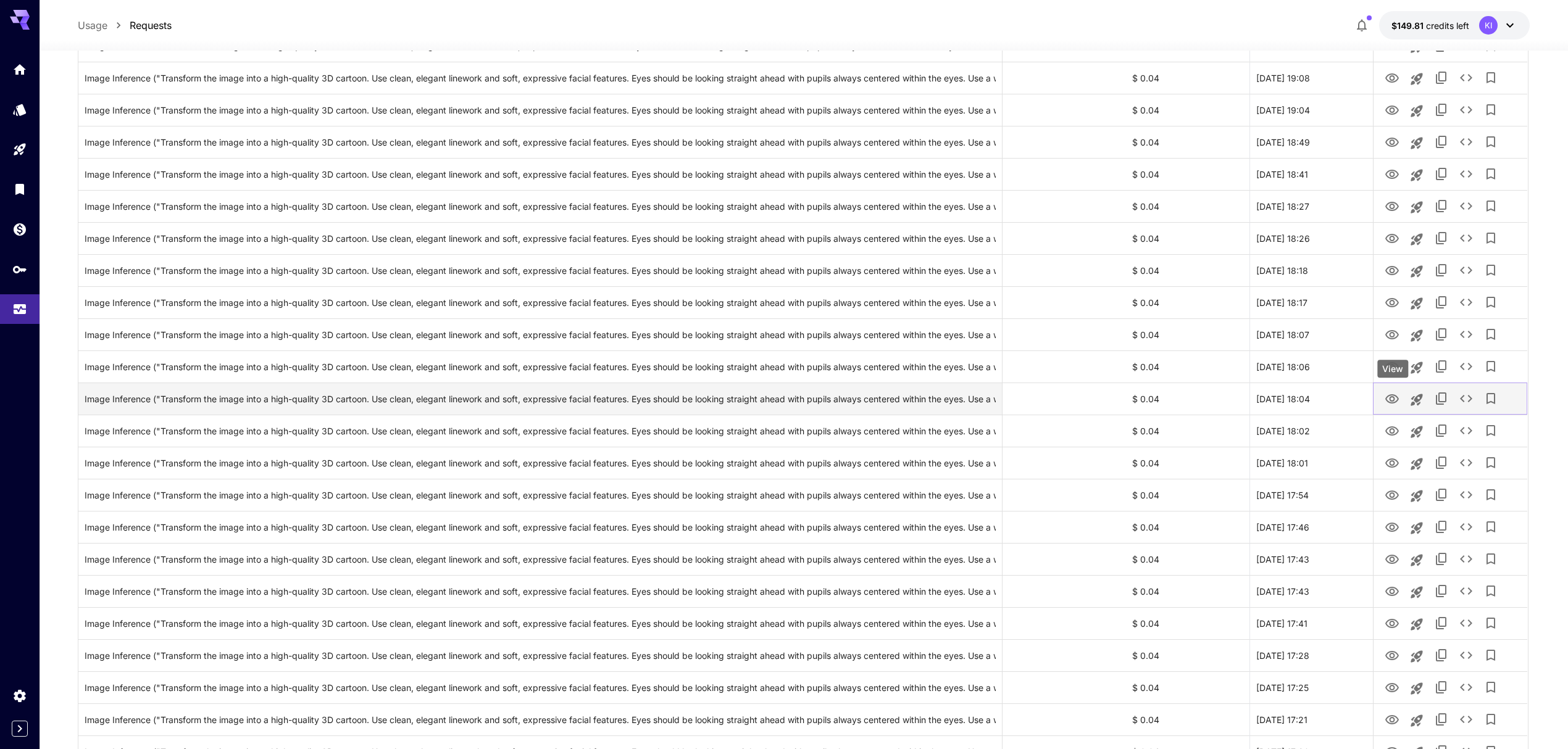
click at [1388, 406] on icon "View" at bounding box center [1392, 399] width 15 height 15
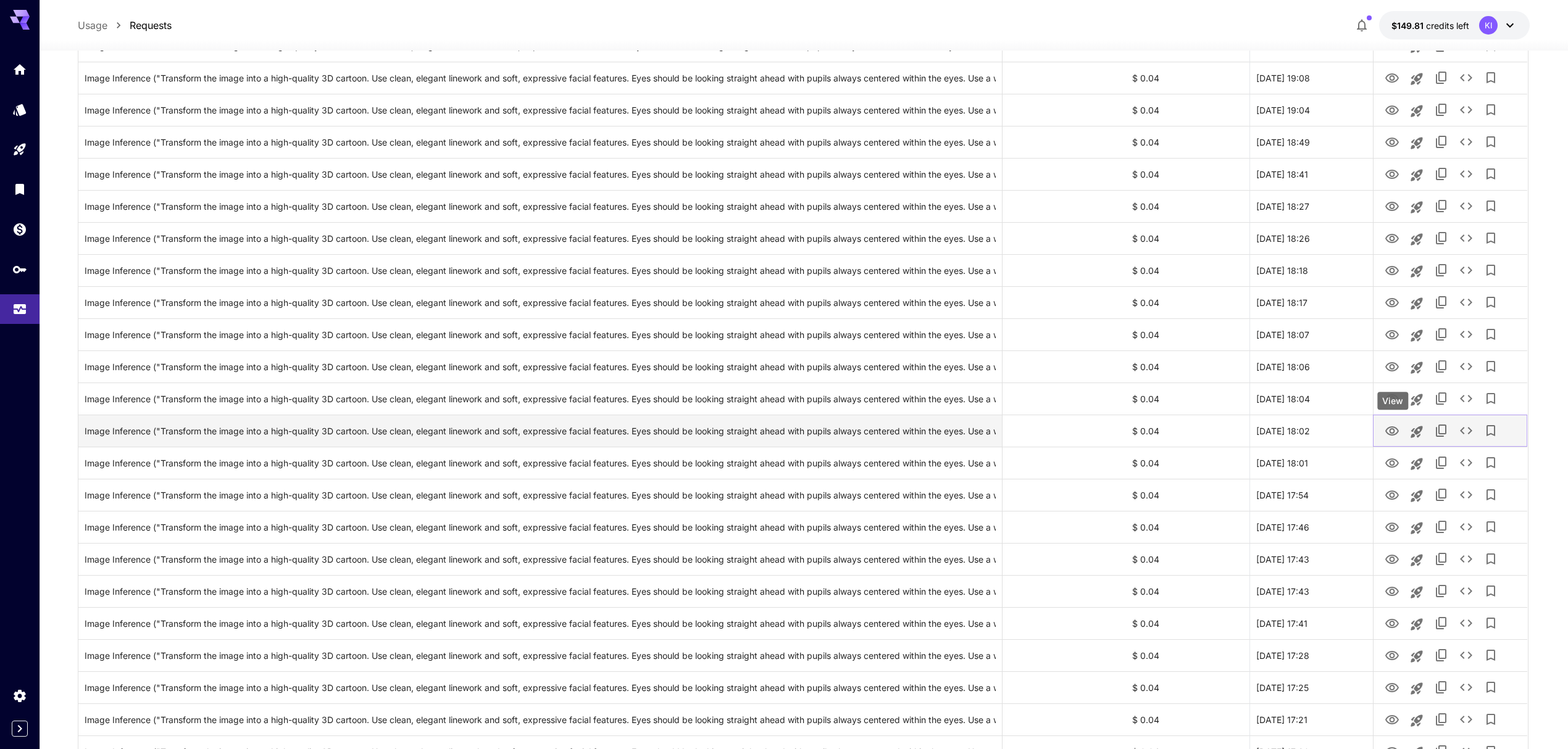
click at [1390, 435] on icon "View" at bounding box center [1392, 431] width 14 height 9
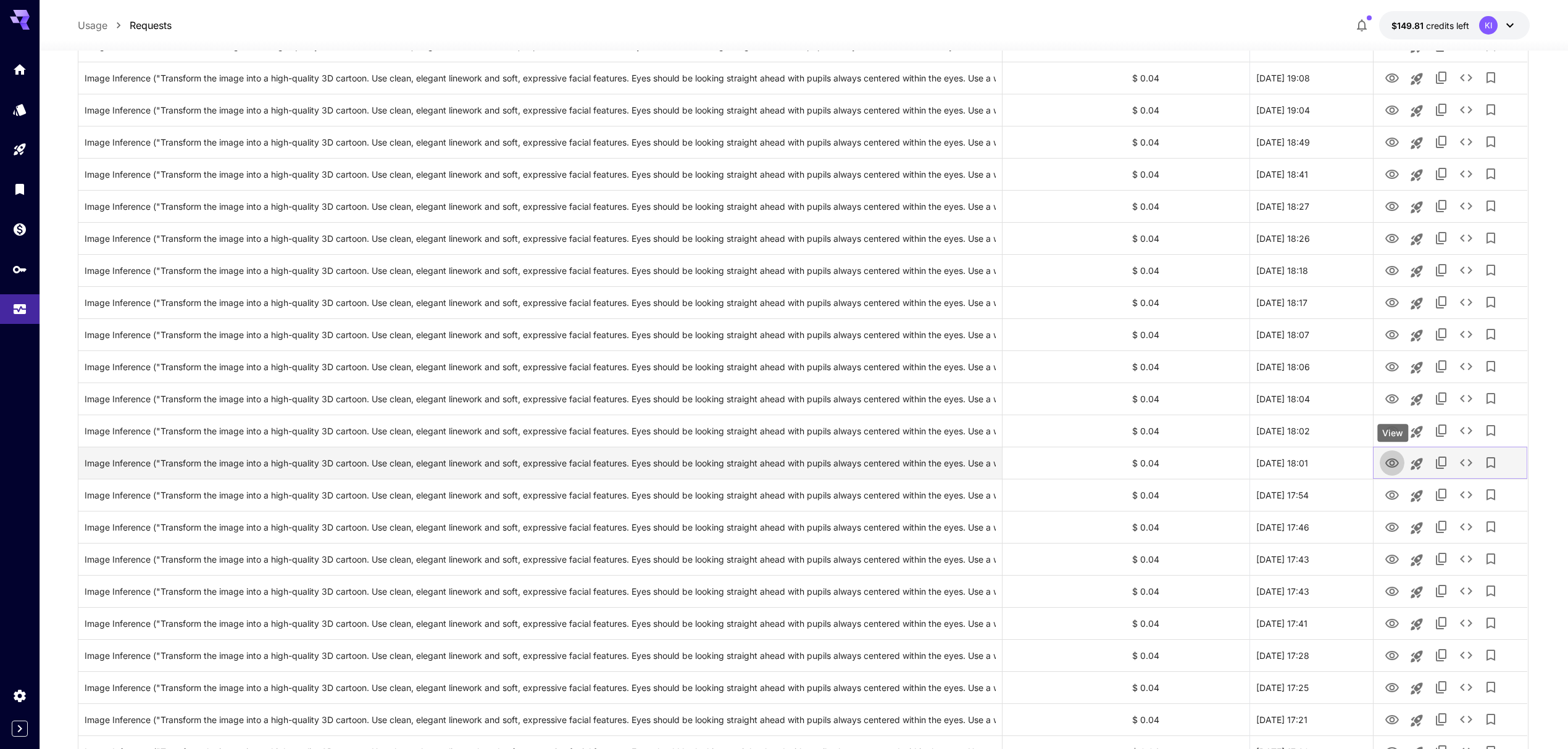
click at [1393, 462] on icon "View" at bounding box center [1392, 463] width 14 height 9
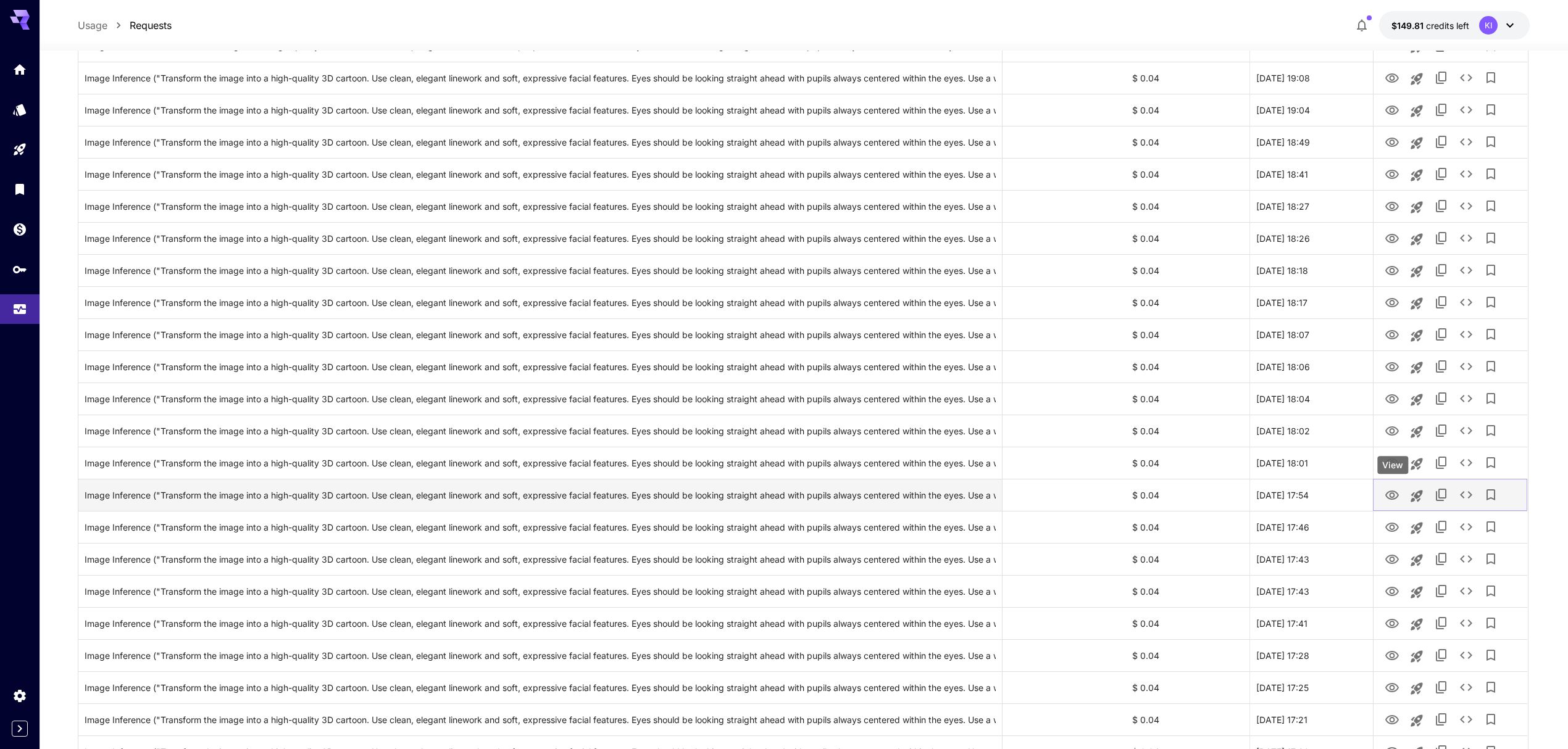
click at [1389, 499] on icon "View" at bounding box center [1392, 494] width 14 height 9
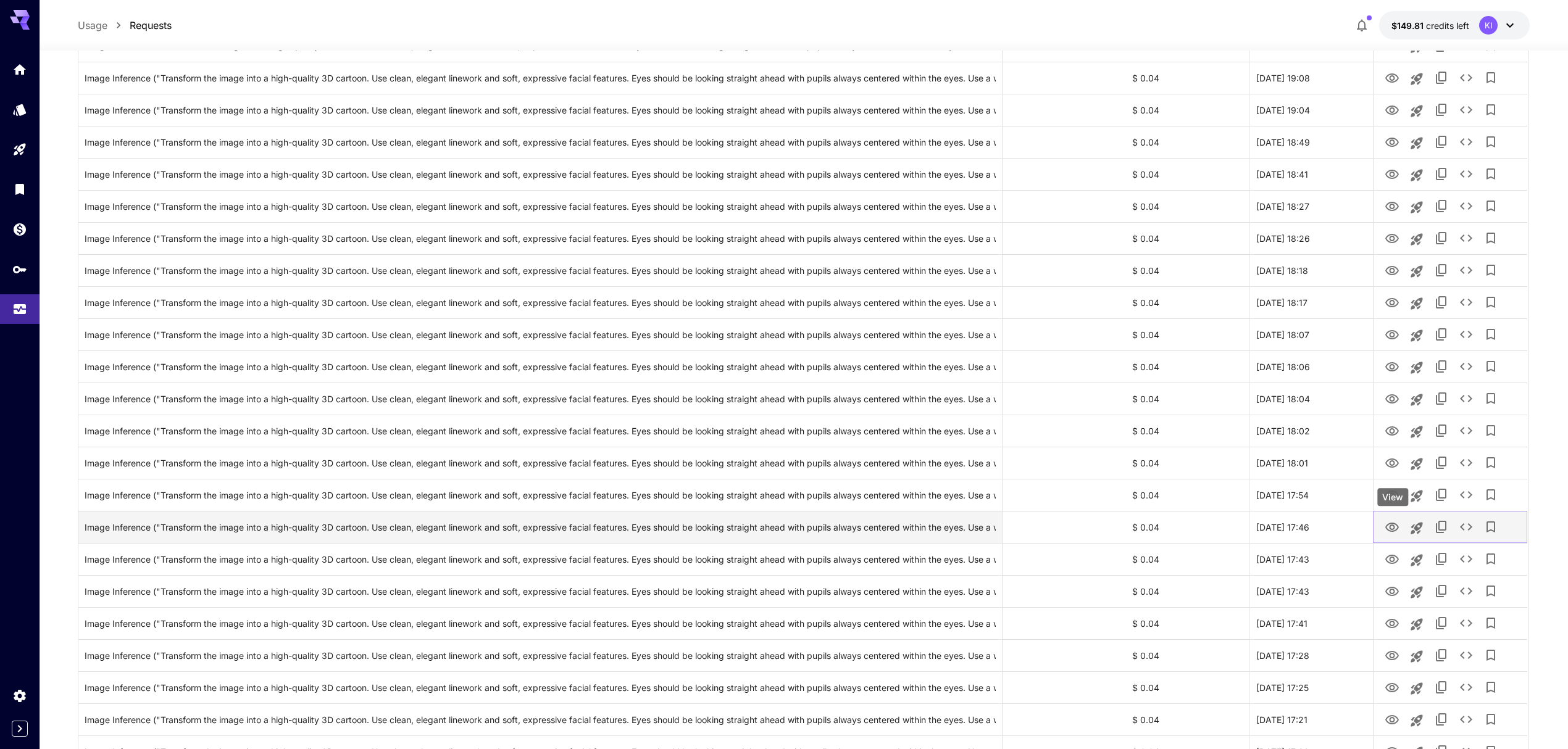
click at [1390, 526] on icon "View" at bounding box center [1392, 527] width 14 height 9
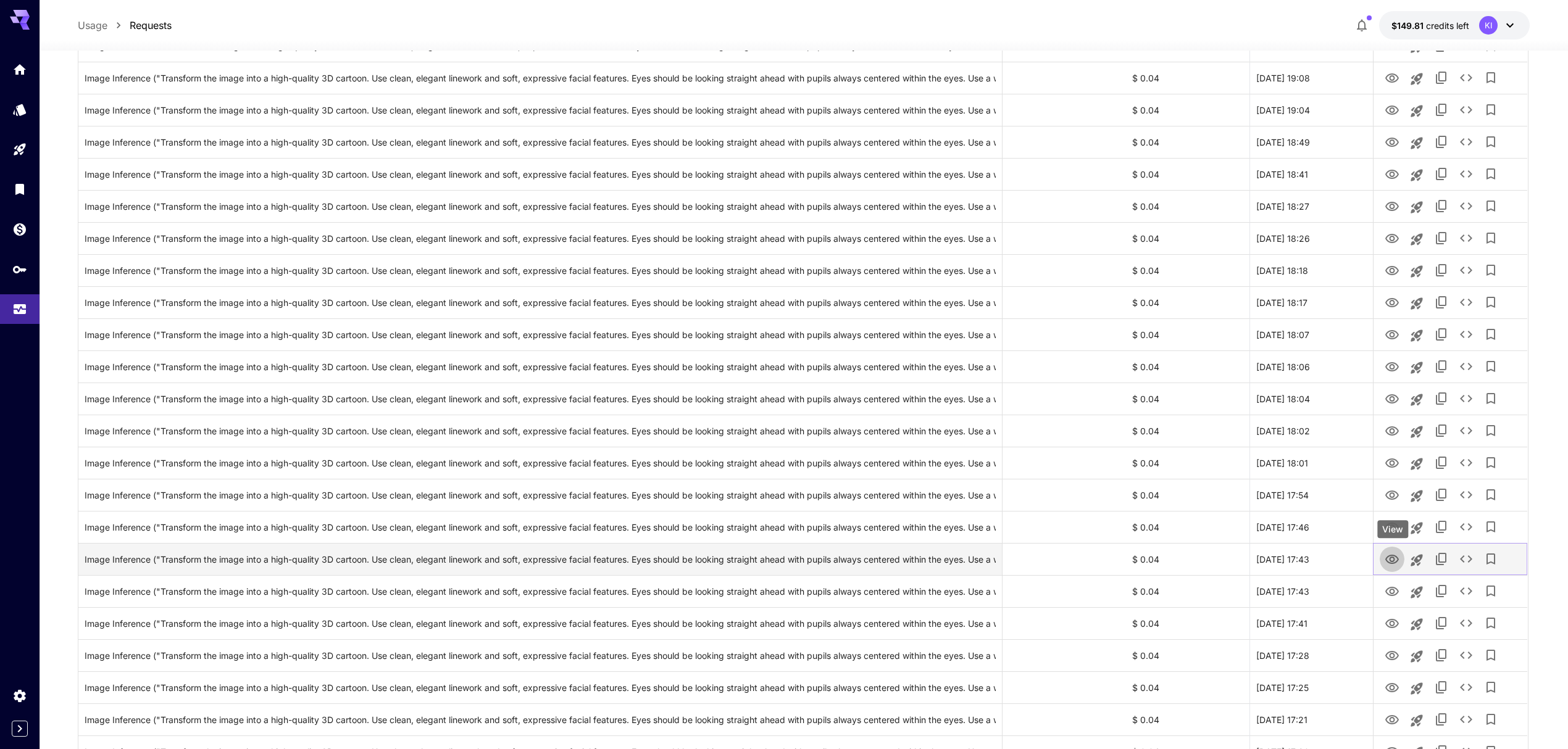
click at [1389, 556] on icon "View" at bounding box center [1392, 559] width 14 height 9
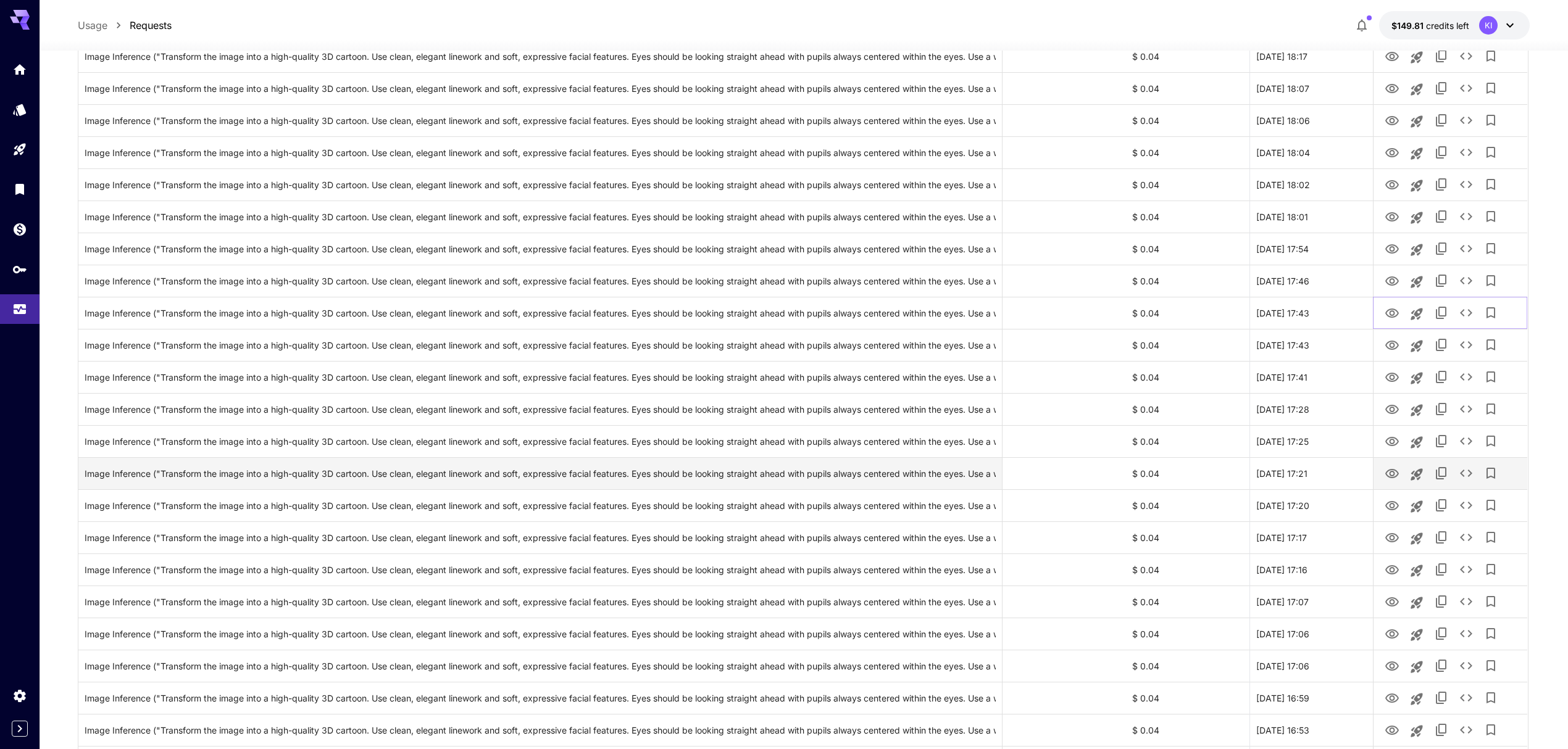
scroll to position [1070, 0]
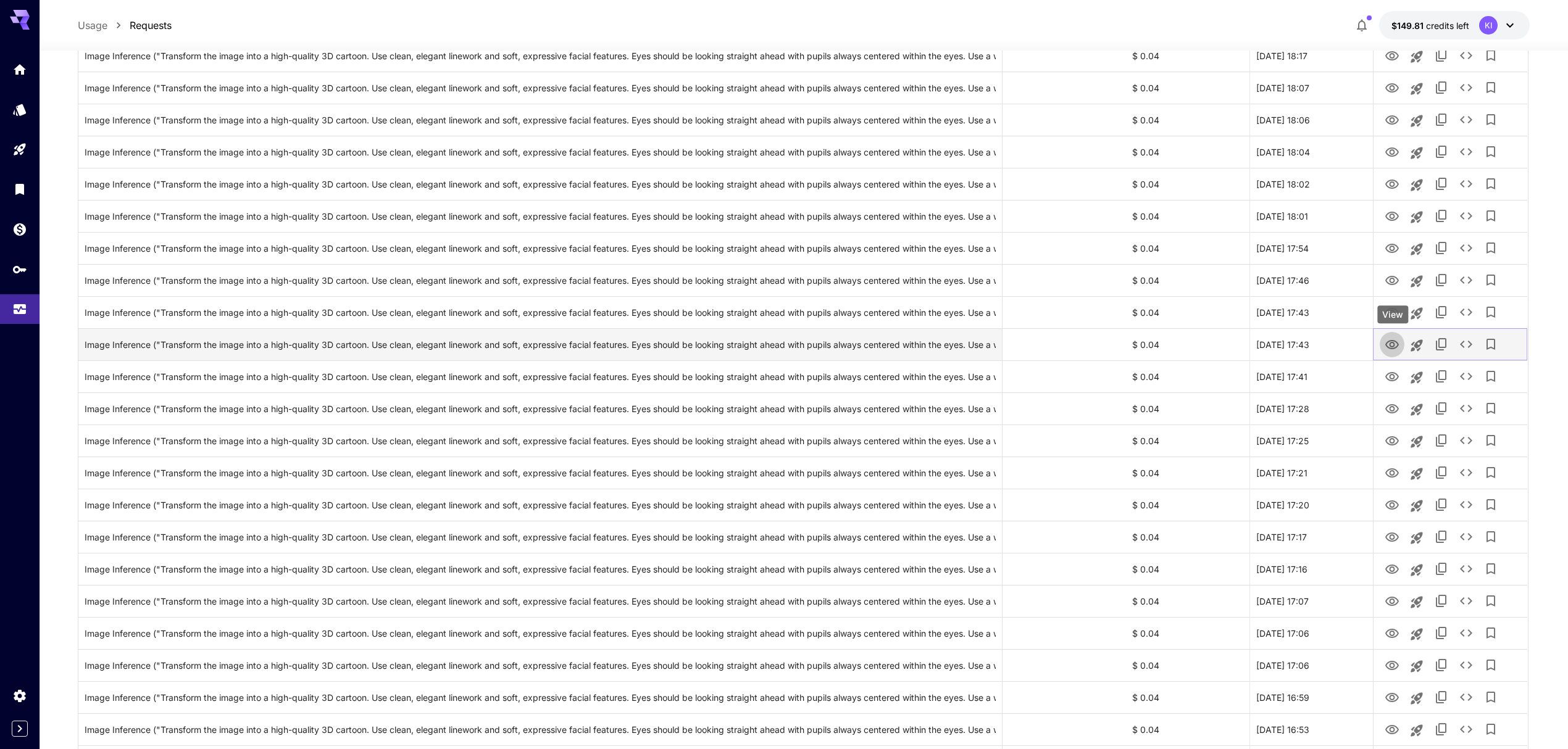
click at [1393, 344] on icon "View" at bounding box center [1392, 344] width 14 height 9
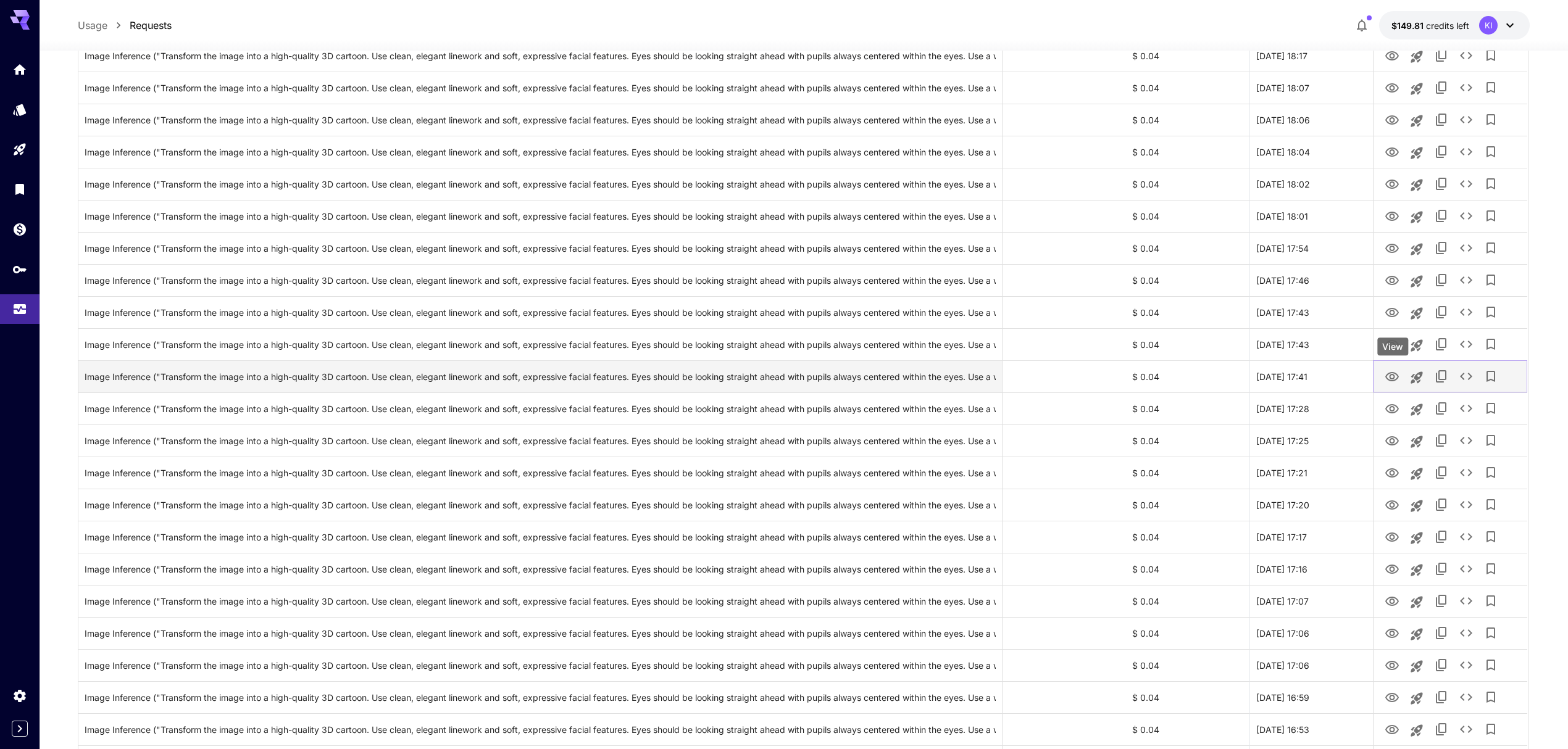
click at [1390, 380] on icon "View" at bounding box center [1392, 377] width 15 height 15
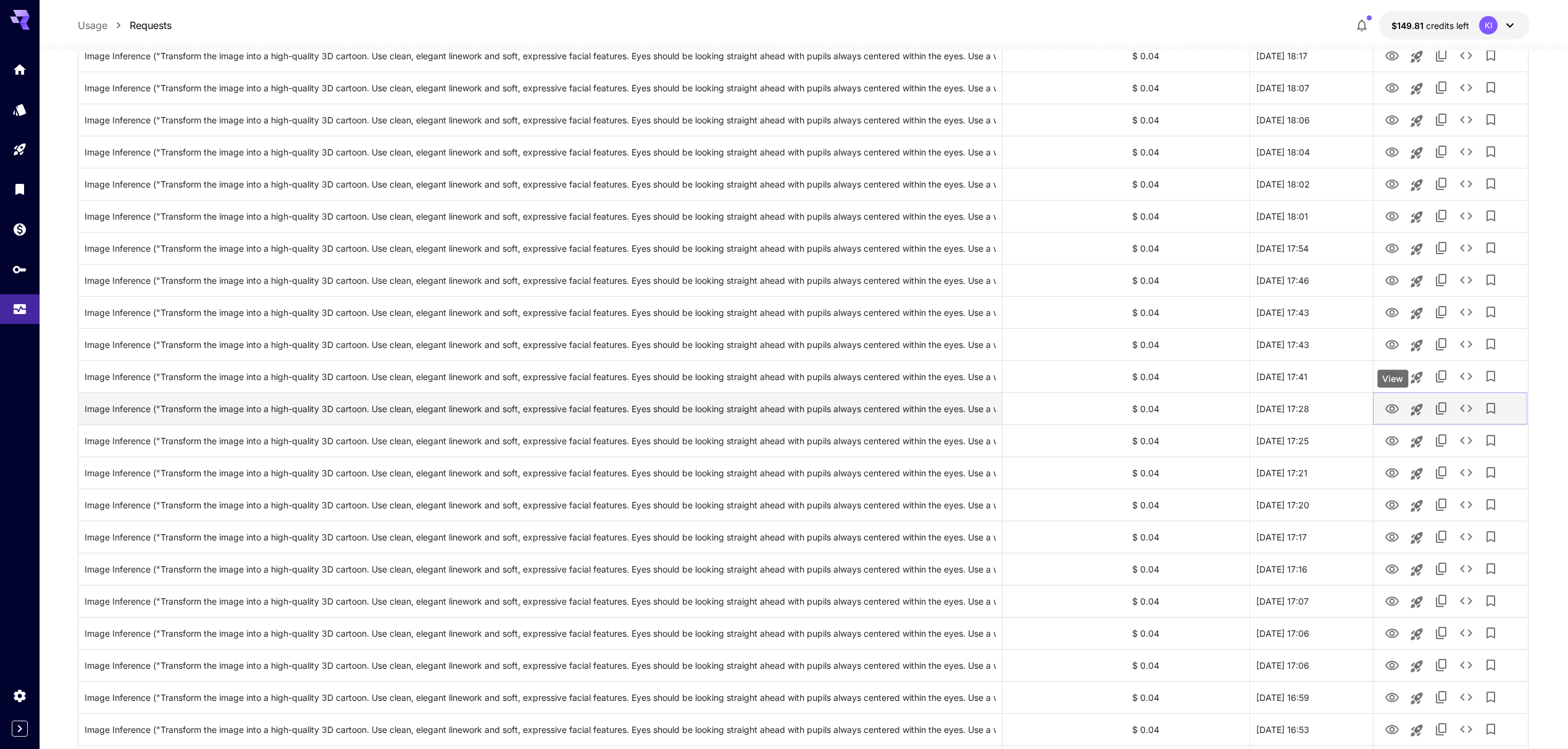
click at [1390, 408] on icon "View" at bounding box center [1392, 409] width 14 height 9
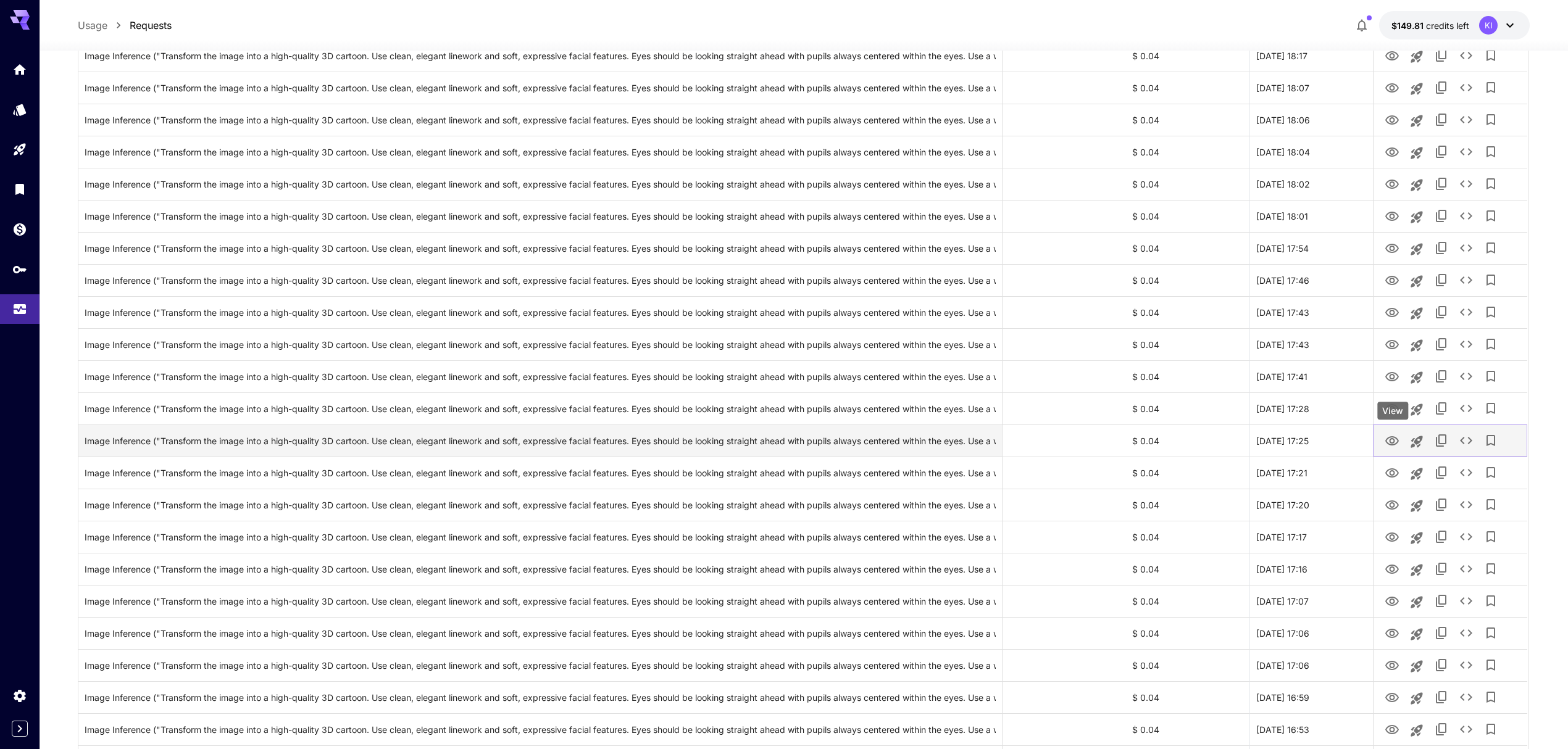
click at [1393, 442] on icon "View" at bounding box center [1392, 441] width 15 height 15
click at [1390, 472] on icon "View" at bounding box center [1392, 472] width 14 height 9
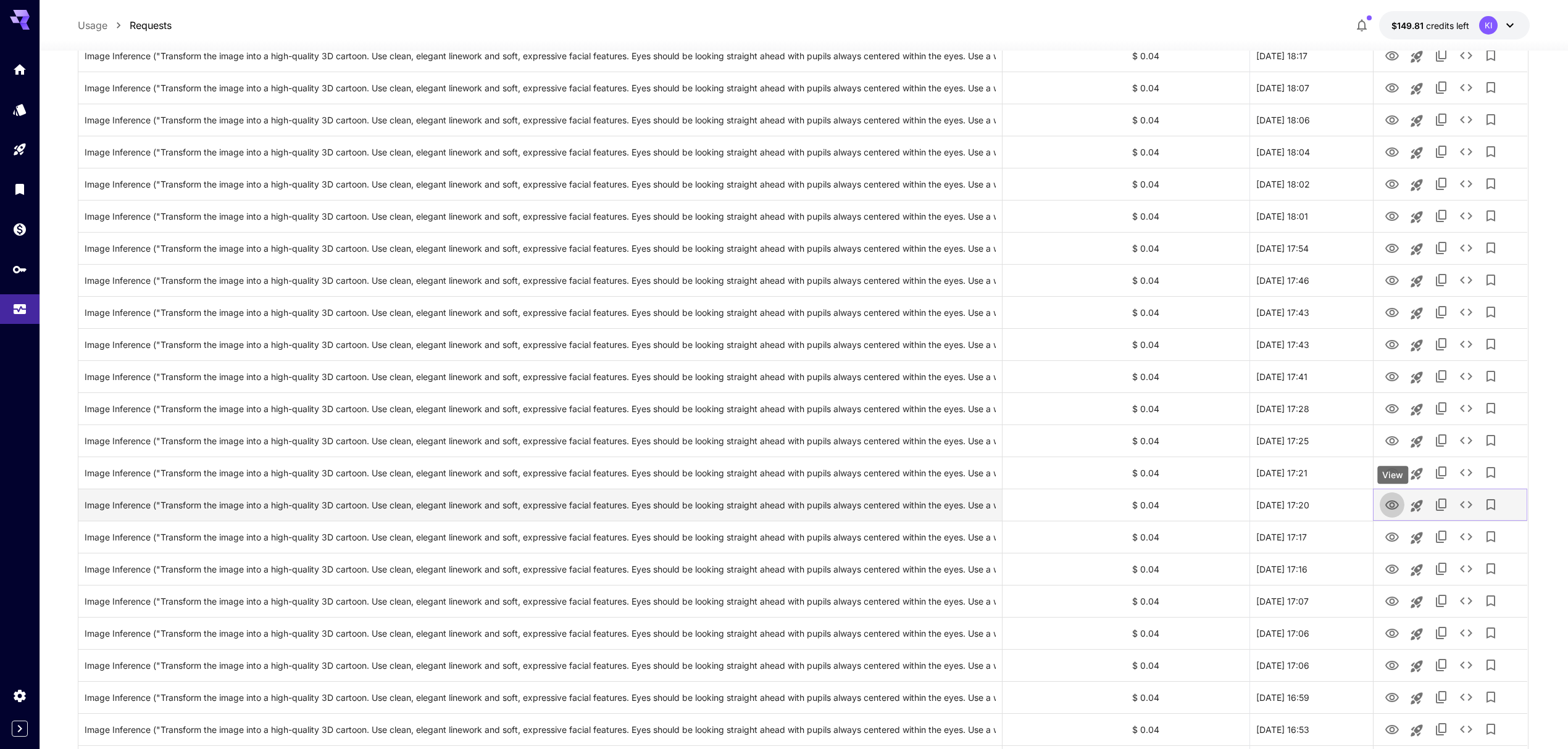
click at [1393, 502] on icon "View" at bounding box center [1392, 505] width 14 height 9
click at [1397, 538] on icon "View" at bounding box center [1392, 537] width 14 height 9
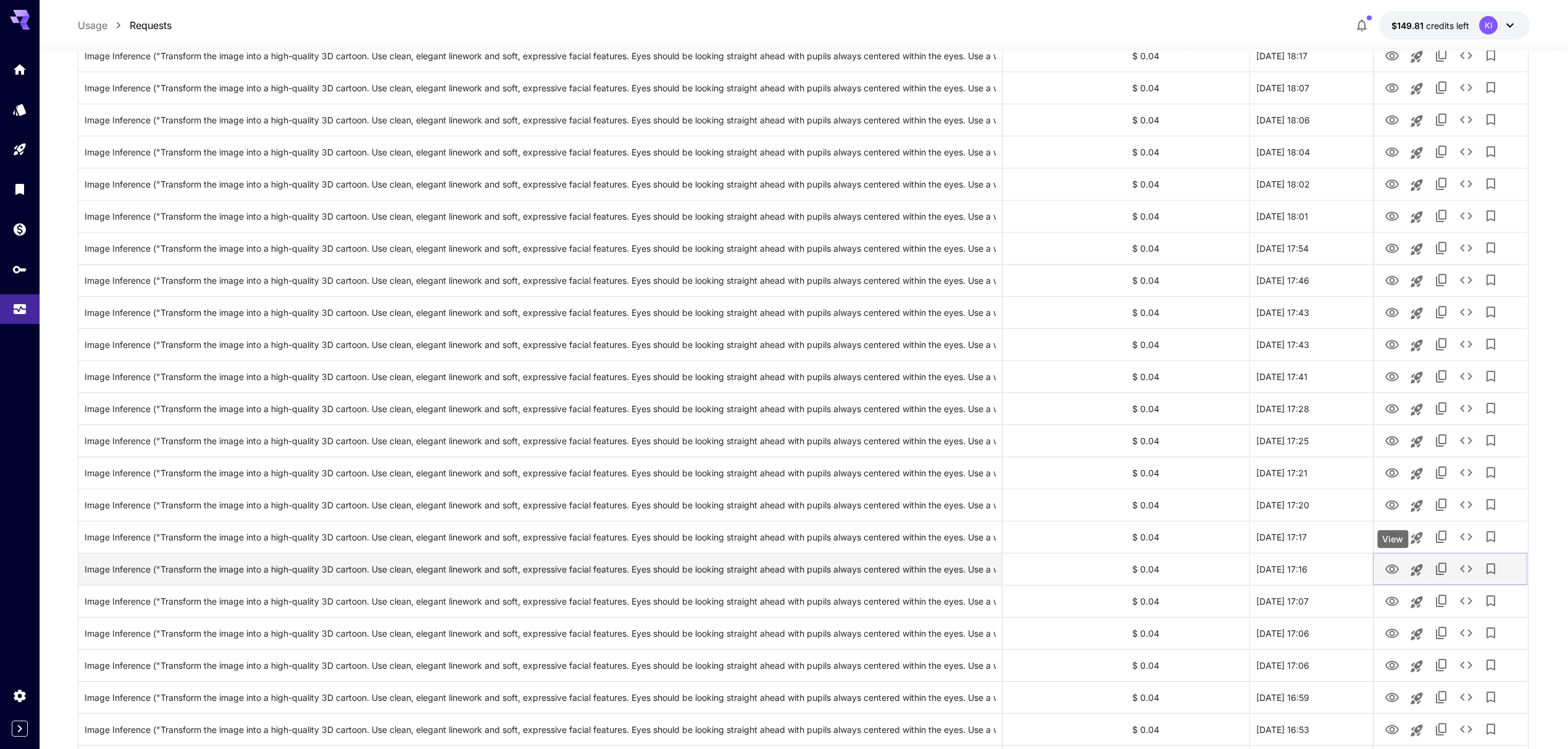
click at [1389, 570] on icon "View" at bounding box center [1392, 570] width 15 height 15
click at [1388, 597] on icon "View" at bounding box center [1392, 602] width 15 height 15
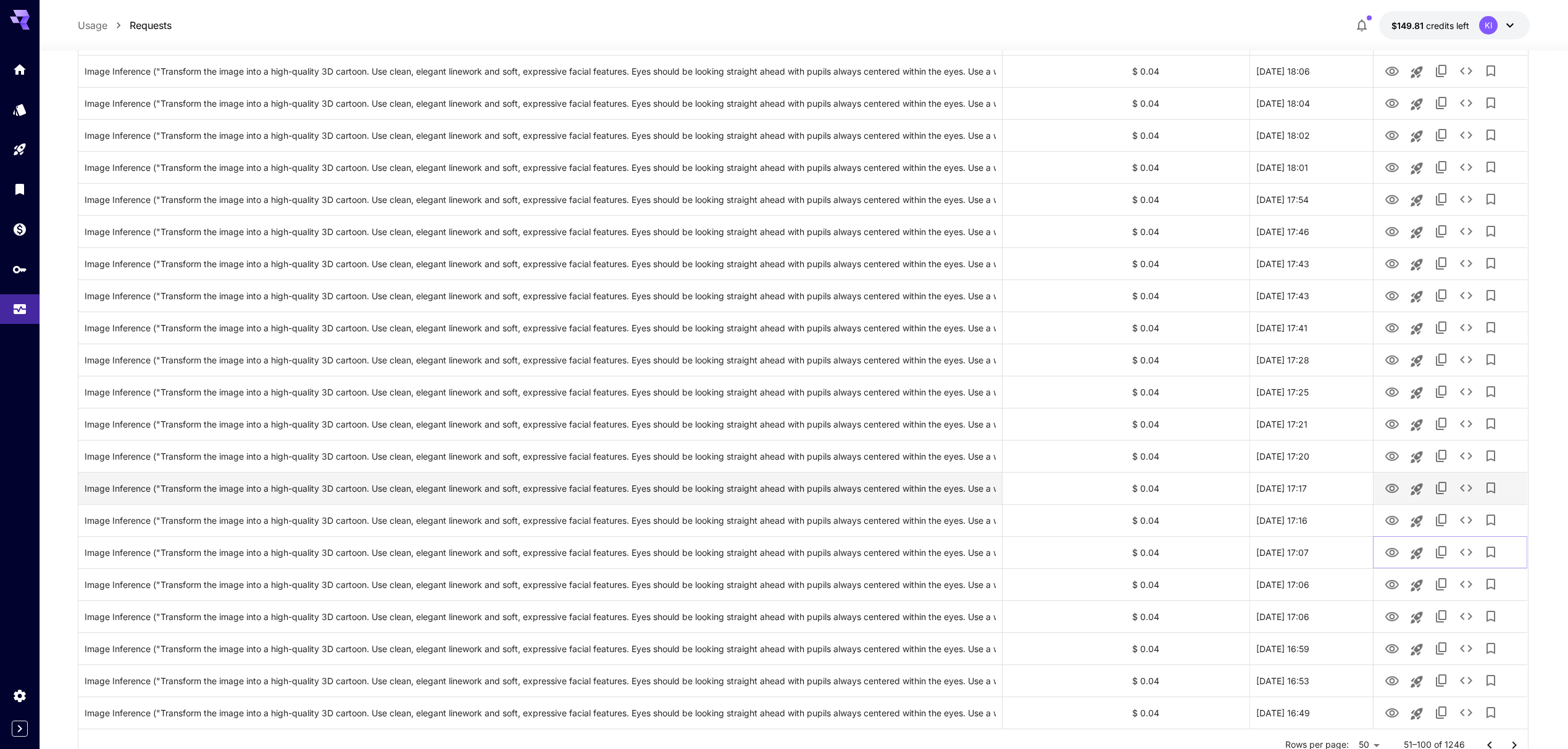
scroll to position [1168, 0]
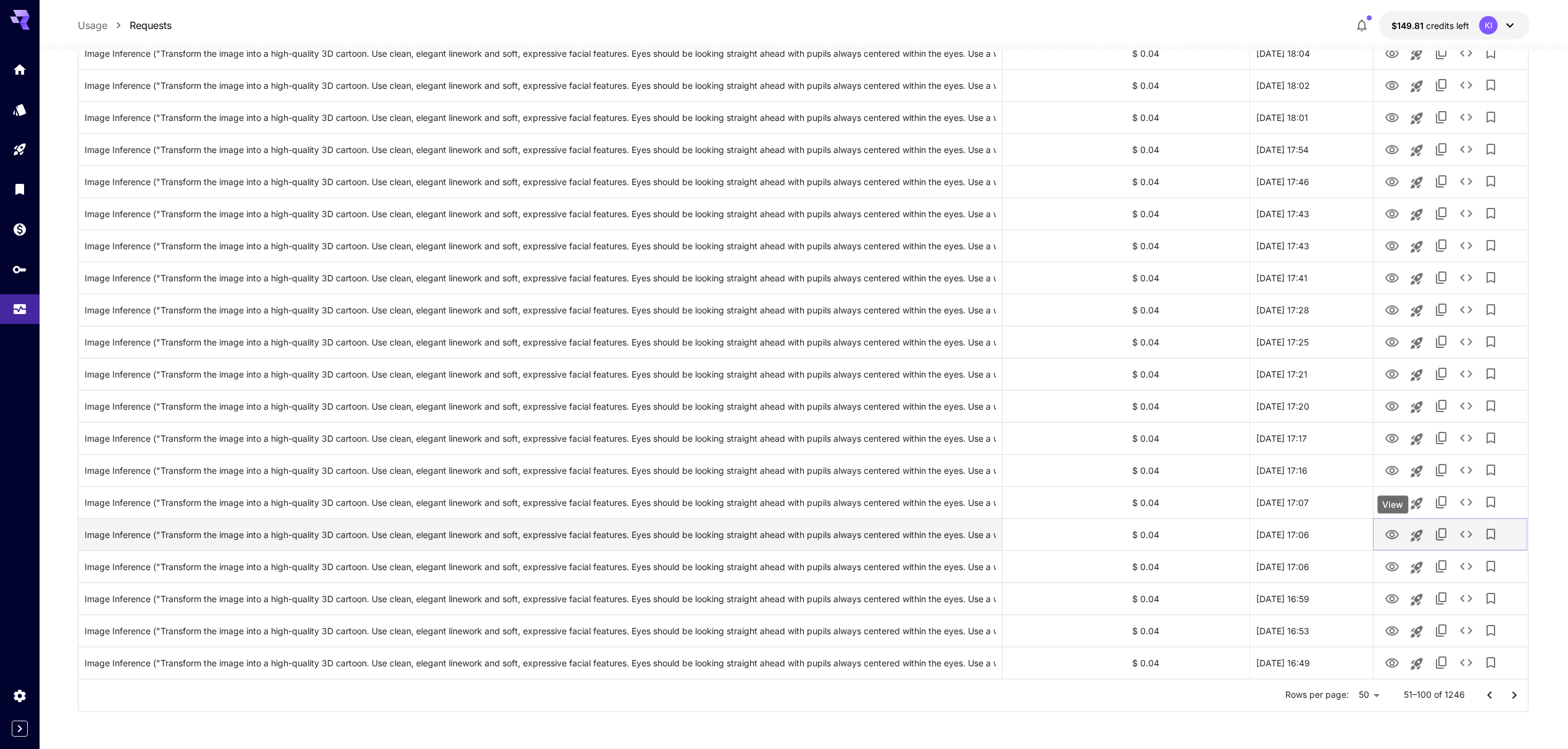
click at [1390, 538] on icon "View" at bounding box center [1392, 534] width 14 height 9
click at [1389, 565] on icon "View" at bounding box center [1392, 567] width 15 height 15
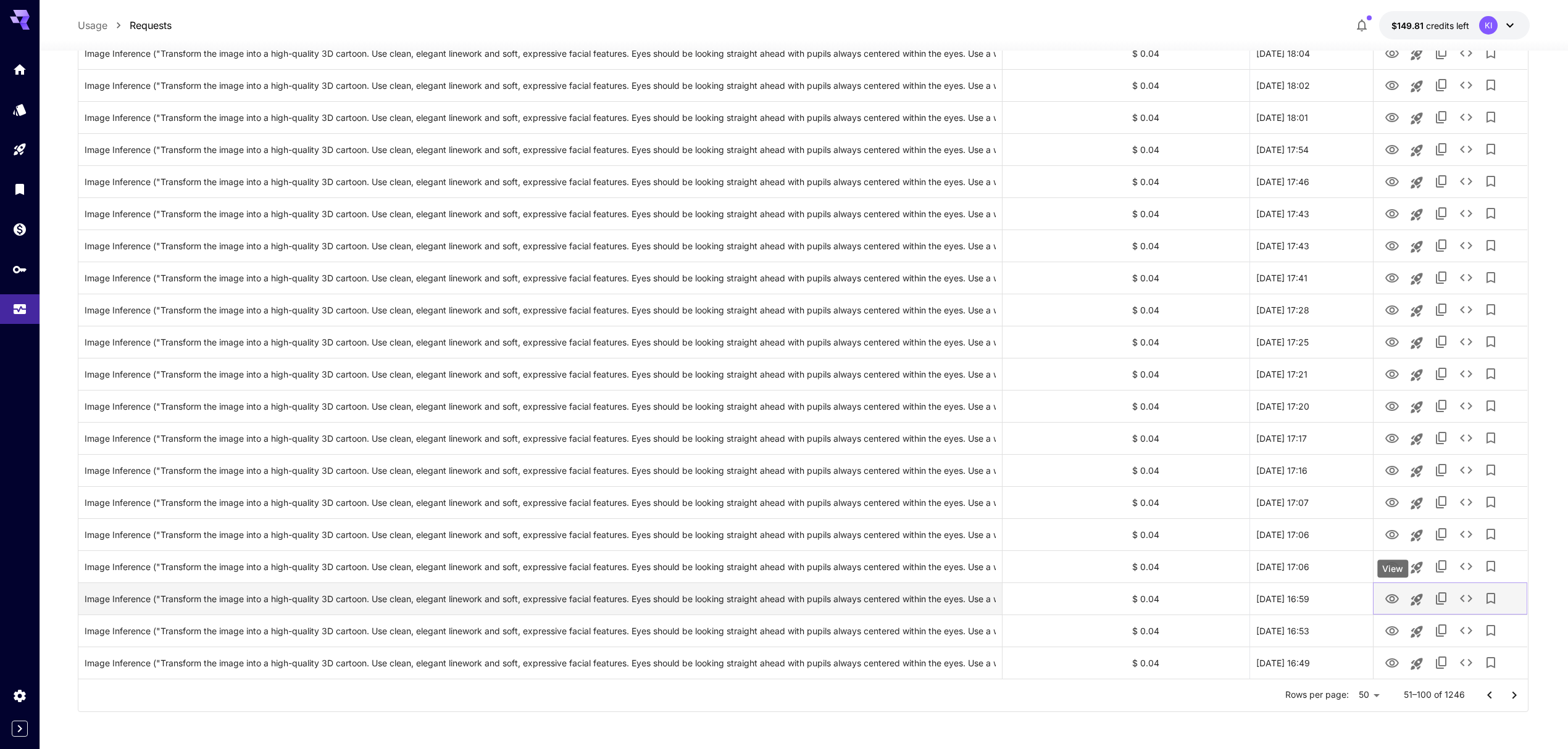
click at [1397, 597] on icon "View" at bounding box center [1392, 599] width 15 height 15
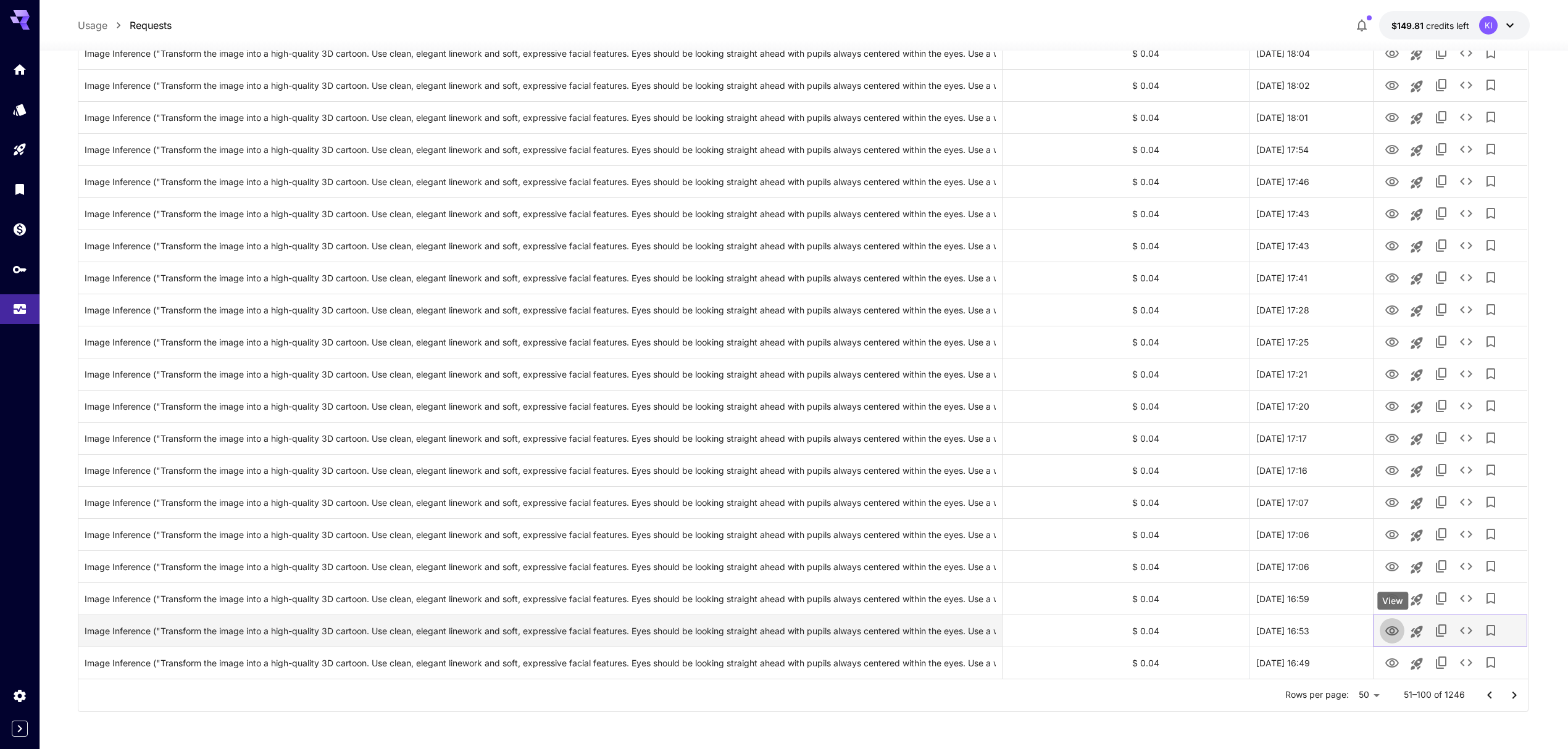
click at [1393, 630] on icon "View" at bounding box center [1392, 632] width 15 height 15
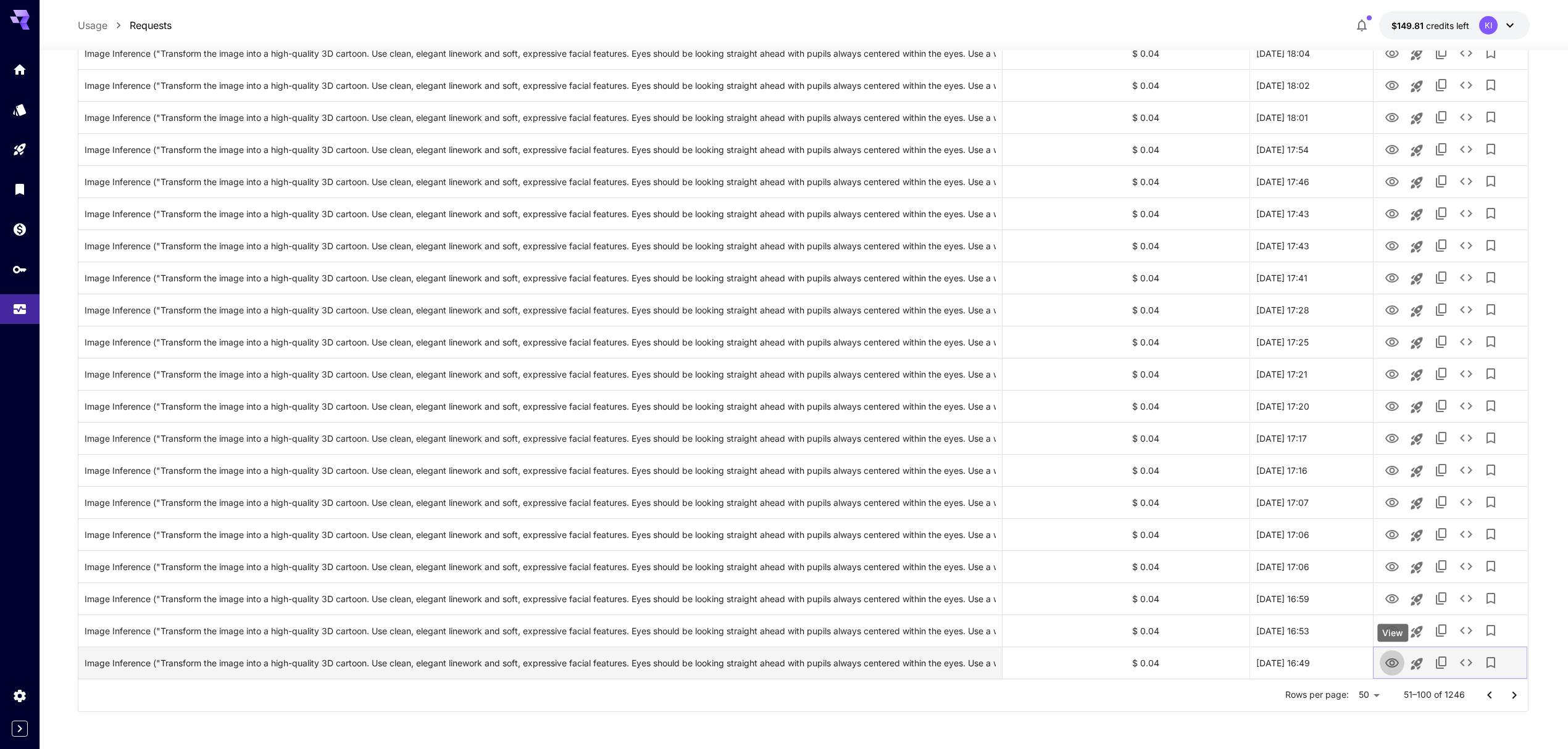
click at [1393, 663] on icon "View" at bounding box center [1392, 663] width 15 height 15
